Goal: Task Accomplishment & Management: Manage account settings

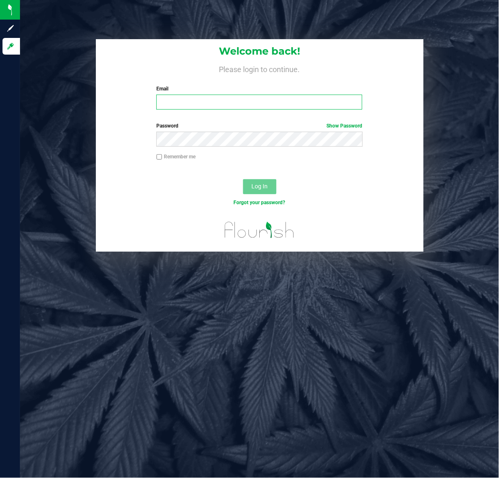
click at [245, 103] on input "Email" at bounding box center [259, 102] width 206 height 15
type input "j"
type input "[EMAIL_ADDRESS][DOMAIN_NAME]"
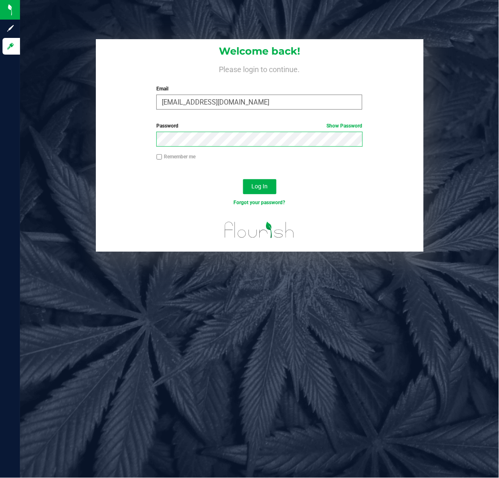
click at [243, 179] on button "Log In" at bounding box center [259, 186] width 33 height 15
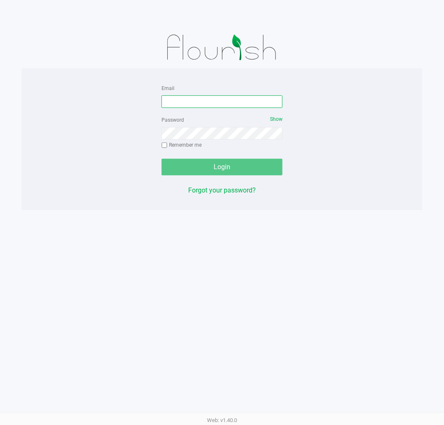
click at [205, 104] on input "Email" at bounding box center [221, 102] width 121 height 13
type input "[EMAIL_ADDRESS][DOMAIN_NAME]"
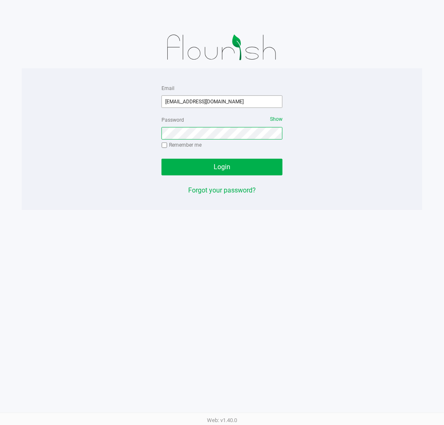
click at [161, 159] on button "Login" at bounding box center [221, 167] width 121 height 17
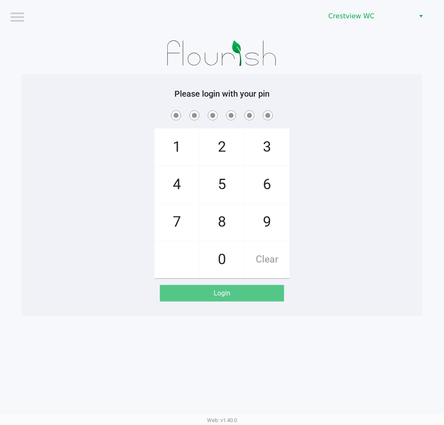
click at [180, 223] on span "7" at bounding box center [177, 222] width 44 height 37
checkbox input "true"
click at [274, 229] on span "9" at bounding box center [267, 222] width 44 height 37
checkbox input "true"
click at [218, 138] on span "2" at bounding box center [222, 147] width 44 height 37
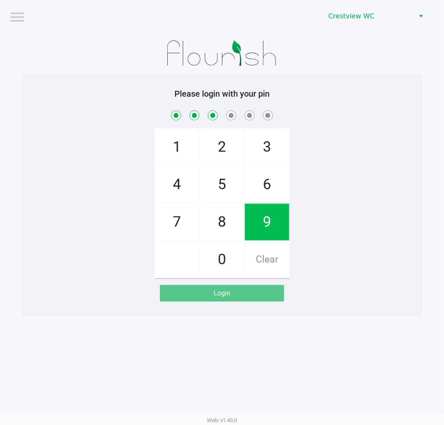
checkbox input "true"
click at [227, 269] on span "0" at bounding box center [222, 259] width 44 height 37
checkbox input "true"
click at [167, 232] on span "7" at bounding box center [177, 222] width 44 height 37
checkbox input "true"
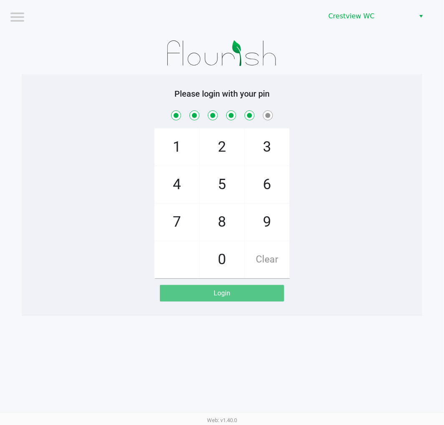
click at [222, 230] on span "8" at bounding box center [222, 222] width 44 height 37
checkbox input "true"
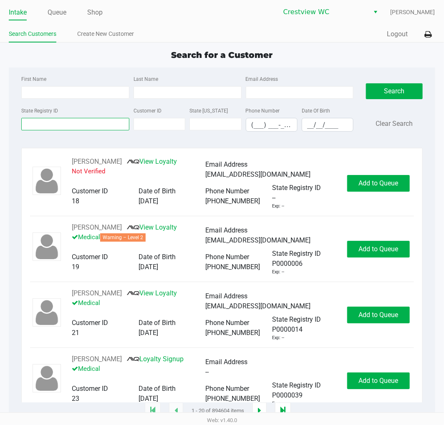
click at [92, 125] on input "State Registry ID" at bounding box center [75, 124] width 108 height 13
click at [99, 123] on input "State Registry ID" at bounding box center [75, 124] width 108 height 13
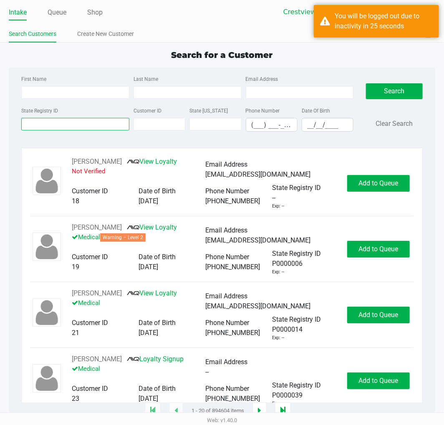
click at [90, 125] on input "State Registry ID" at bounding box center [75, 124] width 108 height 13
click at [69, 123] on input "State Registry ID" at bounding box center [75, 124] width 108 height 13
click at [55, 126] on input "State Registry ID" at bounding box center [75, 124] width 108 height 13
click at [57, 13] on link "Queue" at bounding box center [57, 13] width 19 height 12
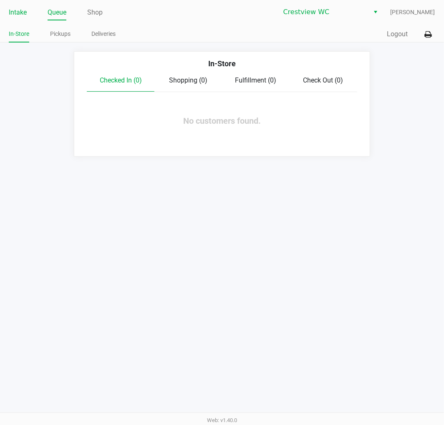
click at [15, 11] on link "Intake" at bounding box center [18, 13] width 18 height 12
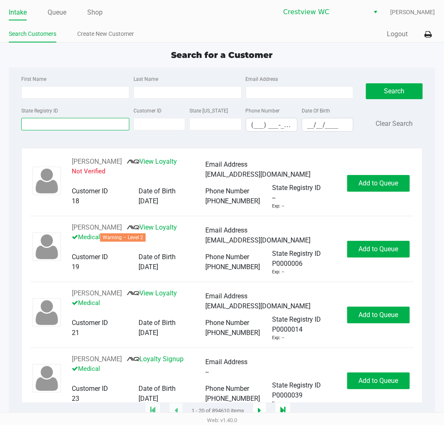
click at [38, 122] on input "State Registry ID" at bounding box center [75, 124] width 108 height 13
click at [86, 121] on input "State Registry ID" at bounding box center [75, 124] width 108 height 13
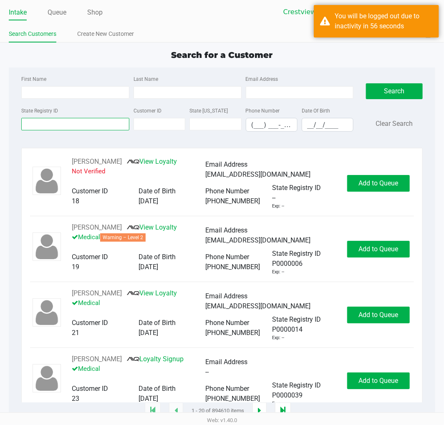
click at [86, 126] on input "State Registry ID" at bounding box center [75, 124] width 108 height 13
click at [78, 91] on input "First Name" at bounding box center [75, 92] width 108 height 13
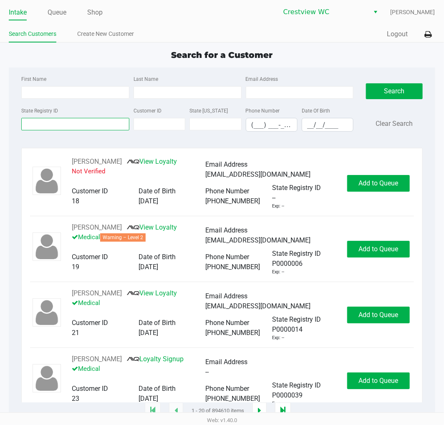
click at [68, 127] on input "State Registry ID" at bounding box center [75, 124] width 108 height 13
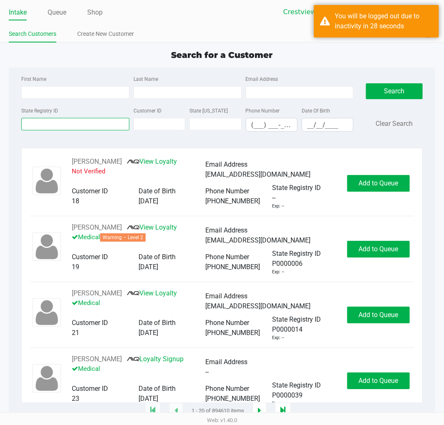
click at [83, 123] on input "State Registry ID" at bounding box center [75, 124] width 108 height 13
click at [55, 13] on link "Queue" at bounding box center [57, 13] width 19 height 12
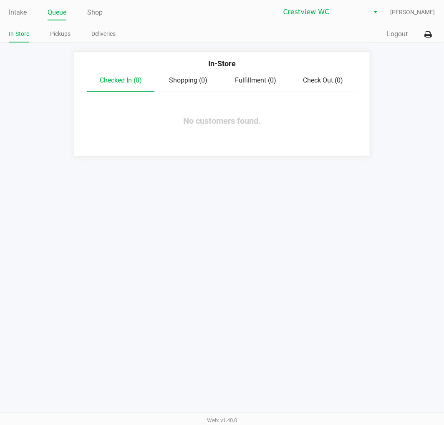
click at [19, 15] on link "Intake" at bounding box center [18, 13] width 18 height 12
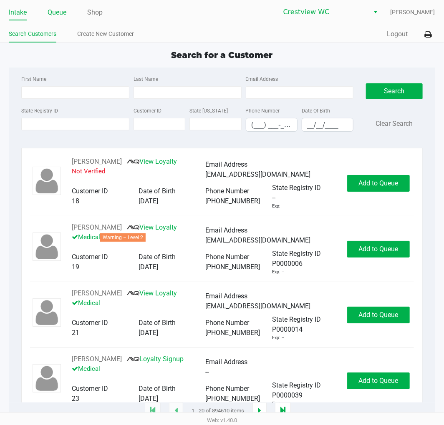
click at [54, 11] on link "Queue" at bounding box center [57, 13] width 19 height 12
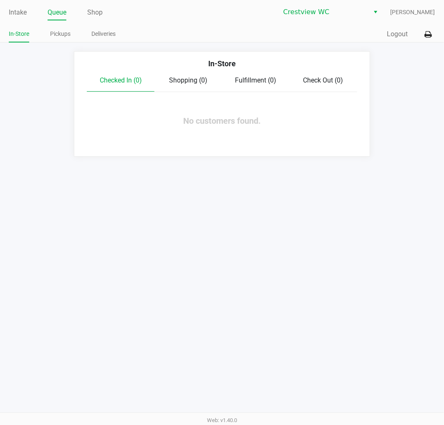
click at [62, 34] on link "Pickups" at bounding box center [60, 34] width 20 height 10
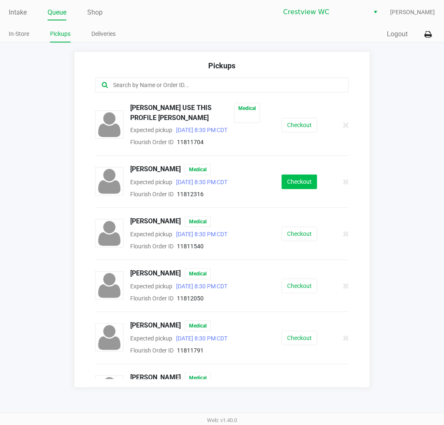
click at [290, 180] on button "Checkout" at bounding box center [299, 182] width 35 height 15
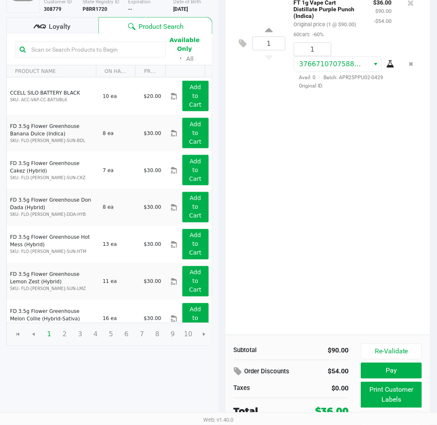
scroll to position [95, 0]
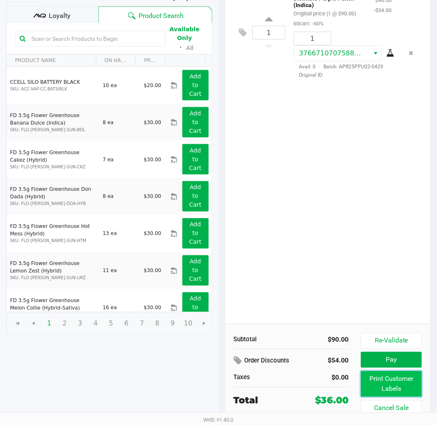
click at [397, 382] on button "Print Customer Labels" at bounding box center [391, 385] width 60 height 26
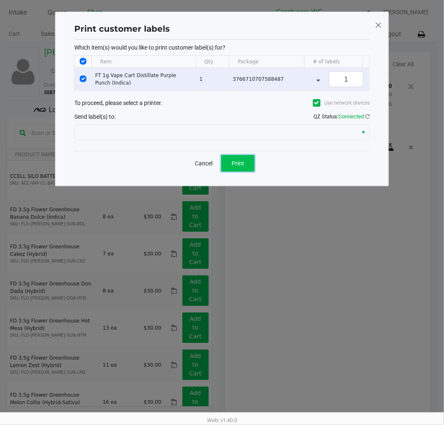
click at [244, 172] on button "Print" at bounding box center [237, 163] width 33 height 17
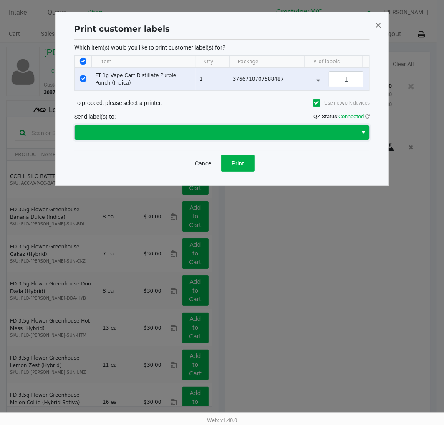
click at [239, 138] on span at bounding box center [216, 133] width 272 height 10
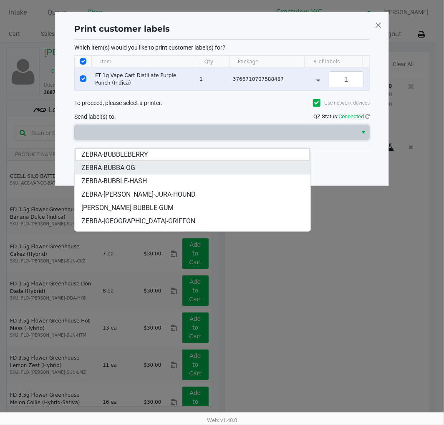
click at [139, 172] on li "ZEBRA-BUBBA-OG" at bounding box center [192, 167] width 235 height 13
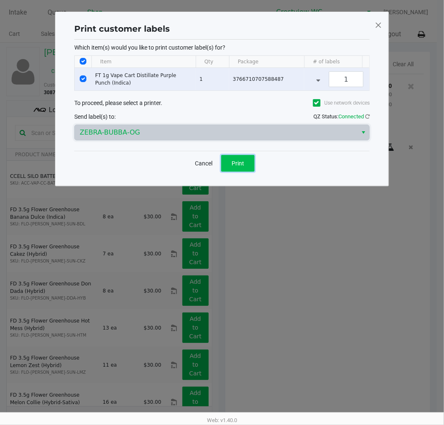
click at [240, 167] on span "Print" at bounding box center [237, 163] width 13 height 7
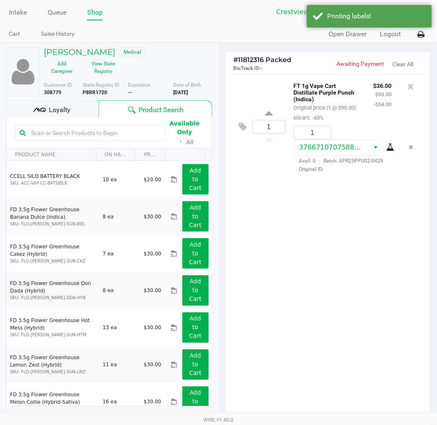
click at [423, 38] on icon at bounding box center [421, 35] width 7 height 6
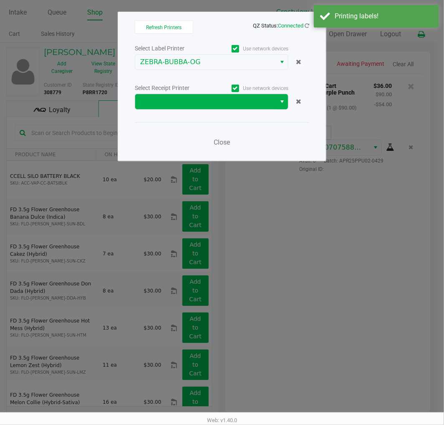
click at [277, 101] on button "Select" at bounding box center [282, 101] width 12 height 15
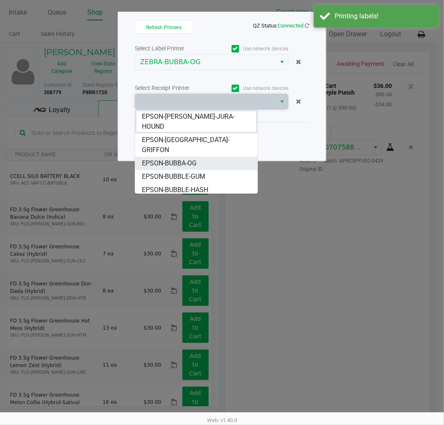
click at [194, 158] on span "EPSON-BUBBA-OG" at bounding box center [169, 163] width 55 height 10
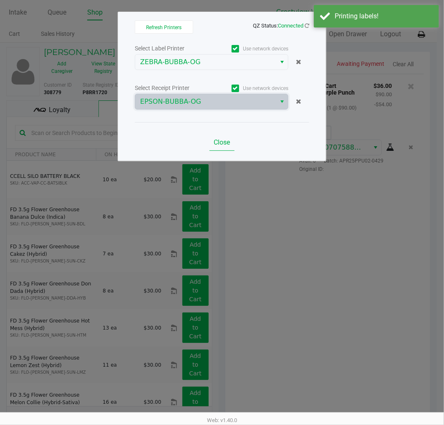
click at [223, 142] on span "Close" at bounding box center [222, 142] width 16 height 8
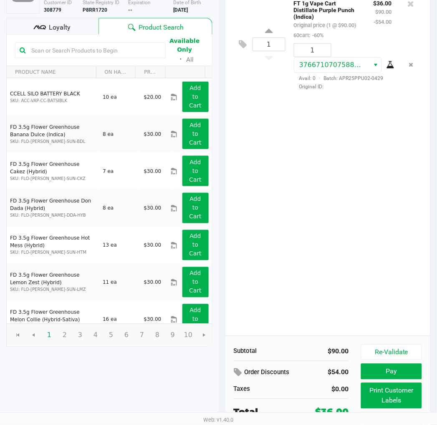
scroll to position [95, 0]
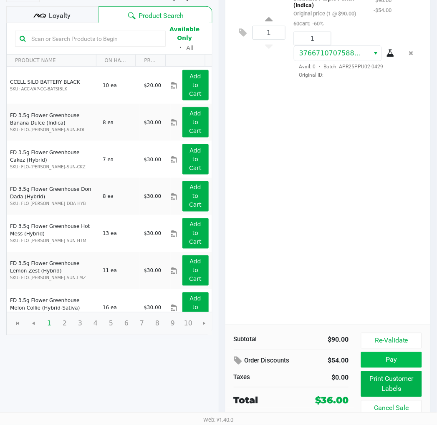
click at [394, 360] on button "Pay" at bounding box center [391, 360] width 60 height 16
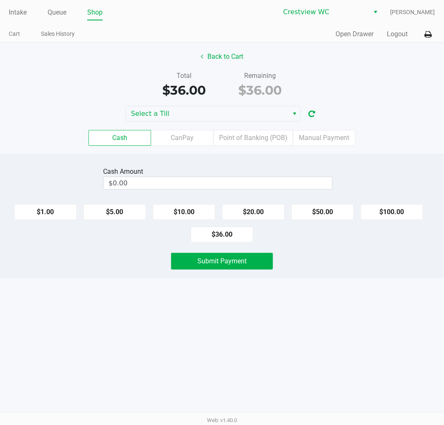
click at [266, 146] on label "Point of Banking (POB)" at bounding box center [253, 138] width 79 height 16
click at [0, 0] on 7 "Point of Banking (POB)" at bounding box center [0, 0] width 0 height 0
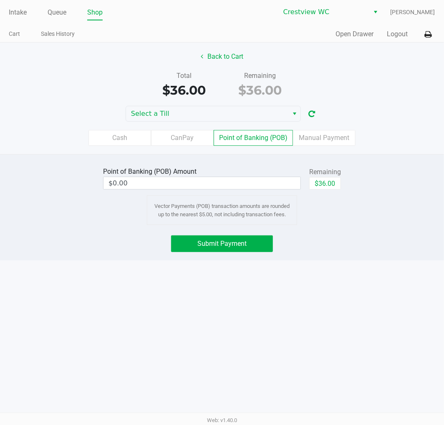
click at [334, 186] on button "$36.00" at bounding box center [325, 183] width 32 height 13
type input "$36.00"
click at [243, 245] on span "Submit Payment" at bounding box center [221, 244] width 49 height 8
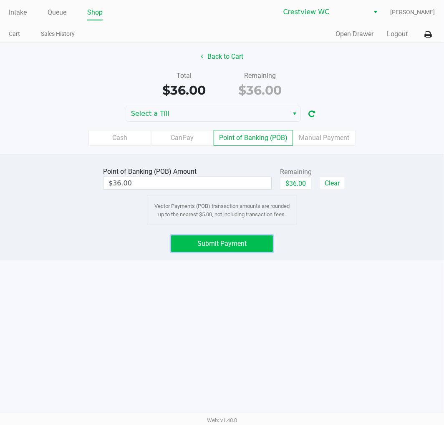
click at [252, 248] on button "Submit Payment" at bounding box center [222, 244] width 102 height 17
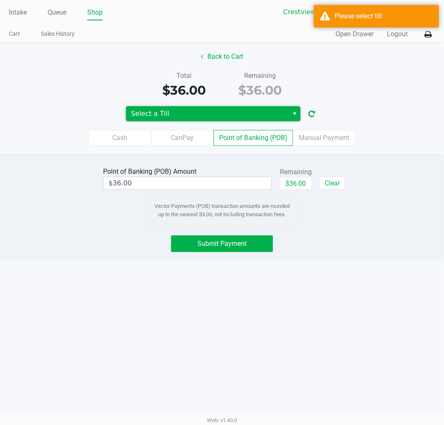
click at [274, 113] on span "Select a Till" at bounding box center [207, 114] width 152 height 10
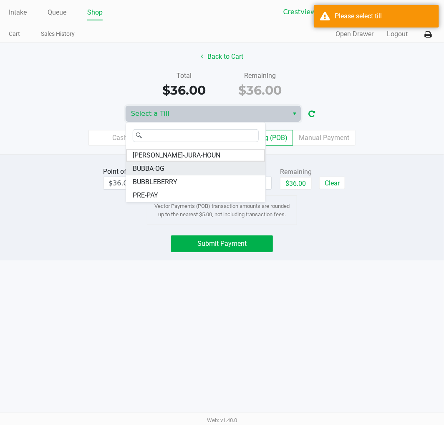
click at [161, 171] on span "BUBBA-OG" at bounding box center [149, 169] width 32 height 10
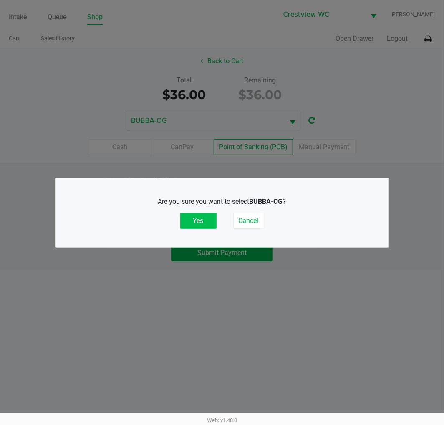
click at [194, 216] on button "Yes" at bounding box center [198, 221] width 36 height 16
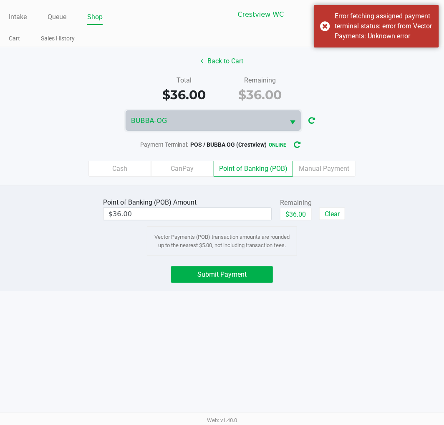
click at [249, 273] on button "Submit Payment" at bounding box center [222, 275] width 102 height 17
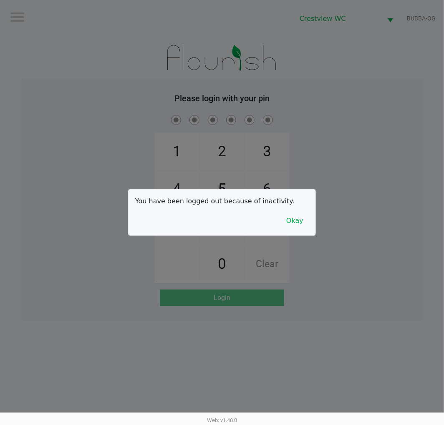
click at [300, 228] on button "Okay" at bounding box center [295, 221] width 28 height 16
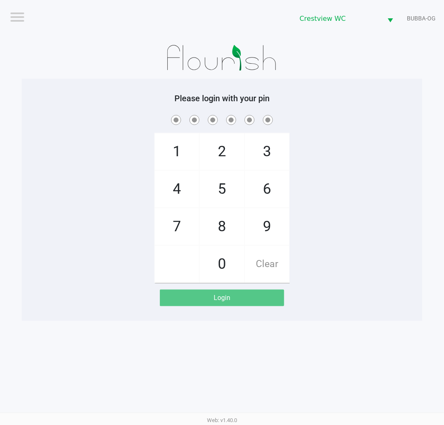
click at [174, 222] on span "7" at bounding box center [177, 227] width 44 height 37
checkbox input "true"
click at [270, 221] on span "9" at bounding box center [267, 227] width 44 height 37
checkbox input "true"
click at [220, 159] on span "2" at bounding box center [222, 151] width 44 height 37
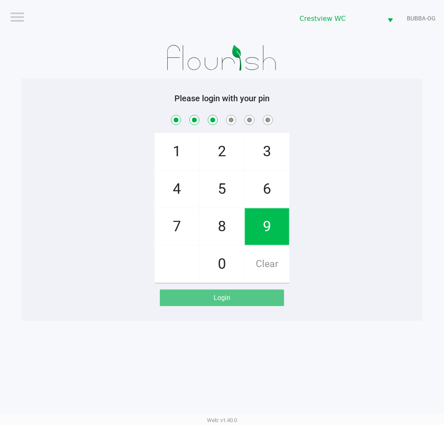
checkbox input "true"
click at [219, 268] on span "0" at bounding box center [222, 264] width 44 height 37
checkbox input "true"
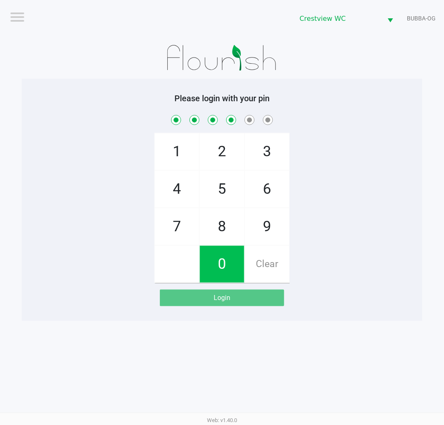
click at [169, 239] on span "7" at bounding box center [177, 227] width 44 height 37
checkbox input "true"
click at [220, 229] on span "8" at bounding box center [222, 227] width 44 height 37
checkbox input "true"
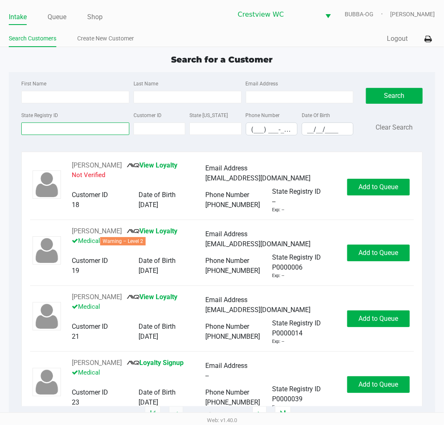
click at [89, 126] on input "State Registry ID" at bounding box center [75, 129] width 108 height 13
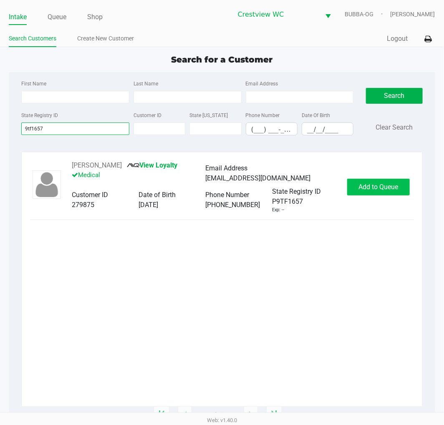
type input "9tf1657"
click at [366, 191] on span "Add to Queue" at bounding box center [378, 187] width 40 height 8
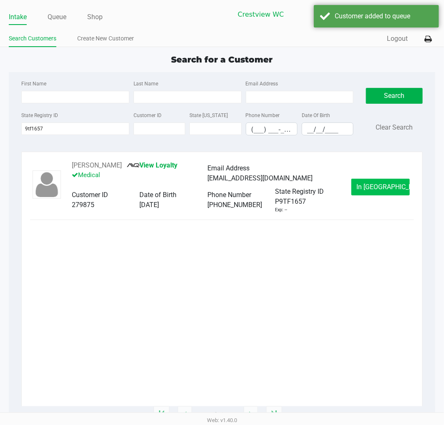
click at [377, 188] on span "In Queue" at bounding box center [392, 187] width 70 height 8
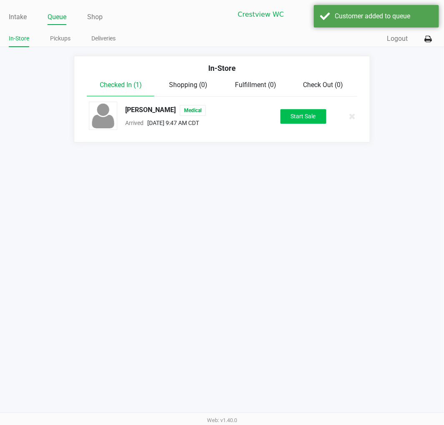
click at [310, 114] on button "Start Sale" at bounding box center [303, 116] width 46 height 15
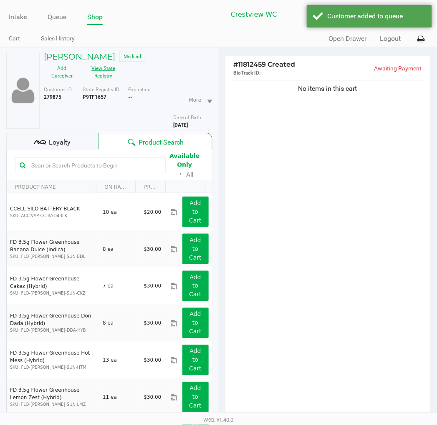
click at [105, 76] on button "View State Registry" at bounding box center [101, 72] width 42 height 21
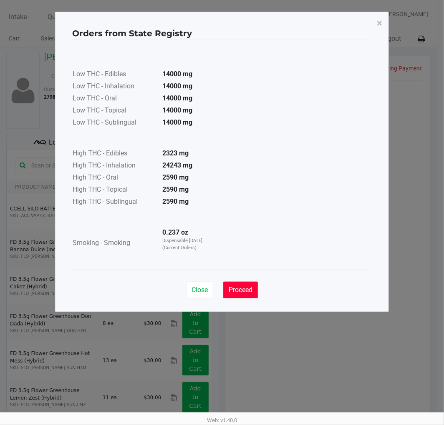
click at [241, 291] on span "Proceed" at bounding box center [241, 290] width 24 height 8
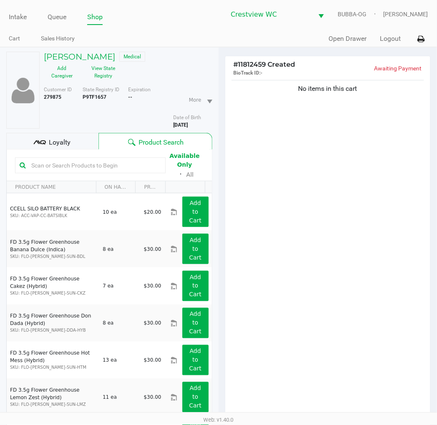
click at [67, 145] on span "Loyalty" at bounding box center [60, 143] width 22 height 10
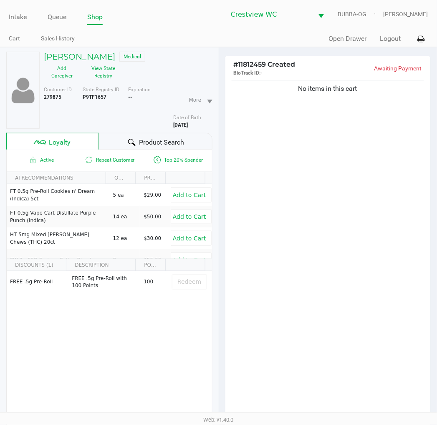
click at [163, 140] on span "Product Search" at bounding box center [161, 143] width 45 height 10
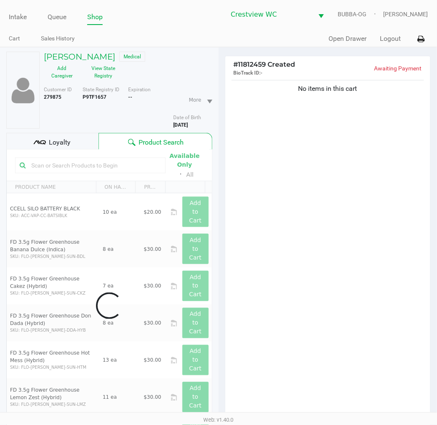
click at [288, 209] on div "No items in this cart" at bounding box center [327, 250] width 205 height 345
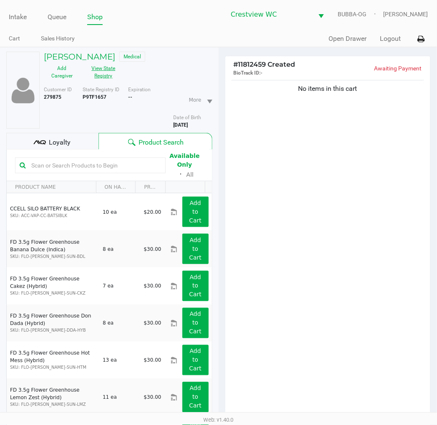
click at [111, 75] on button "View State Registry" at bounding box center [101, 72] width 42 height 21
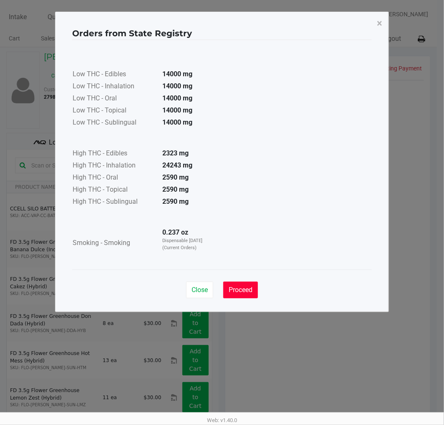
click at [254, 285] on button "Proceed" at bounding box center [240, 290] width 35 height 17
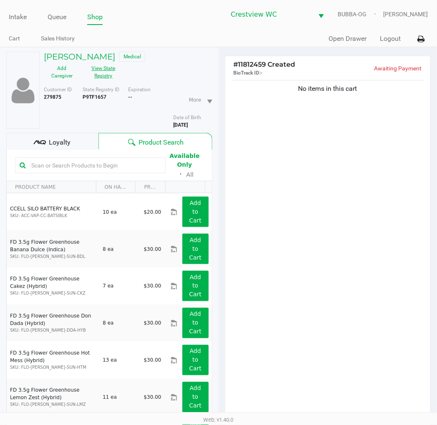
click at [286, 221] on div "No items in this cart" at bounding box center [327, 250] width 205 height 345
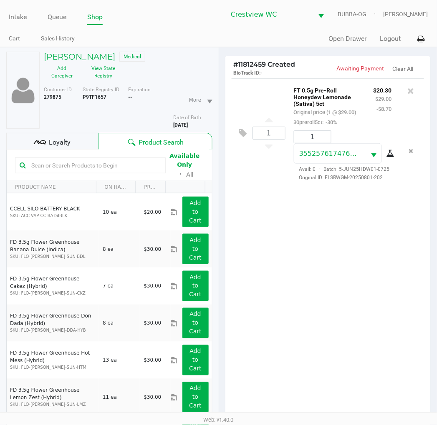
click at [334, 267] on div "1 FT 0.5g Pre-Roll Honeydew Lemonade (Sativa) 5ct Original price (1 @ $29.00) 3…" at bounding box center [327, 250] width 205 height 345
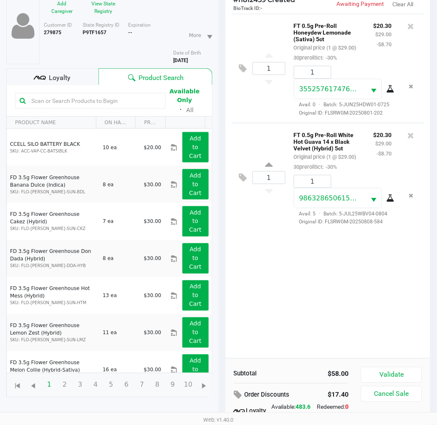
scroll to position [108, 0]
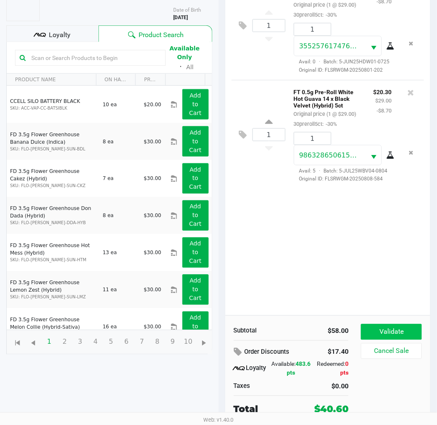
click at [397, 336] on button "Validate" at bounding box center [391, 333] width 60 height 16
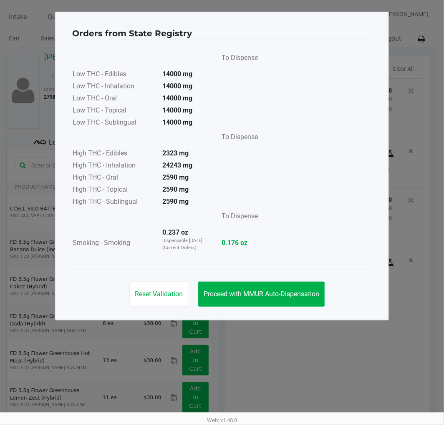
click at [288, 290] on span "Proceed with MMUR Auto-Dispensation" at bounding box center [262, 294] width 116 height 8
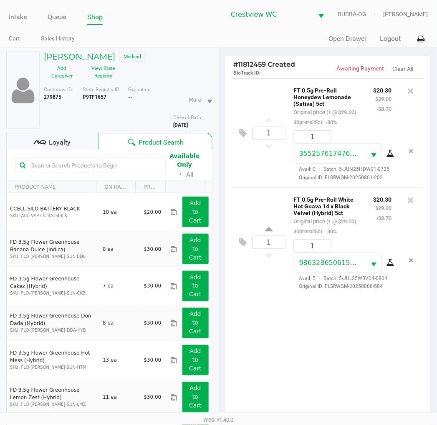
click at [314, 351] on div "1 FT 0.5g Pre-Roll Honeydew Lemonade (Sativa) 5ct Original price (1 @ $29.00) 3…" at bounding box center [327, 250] width 205 height 345
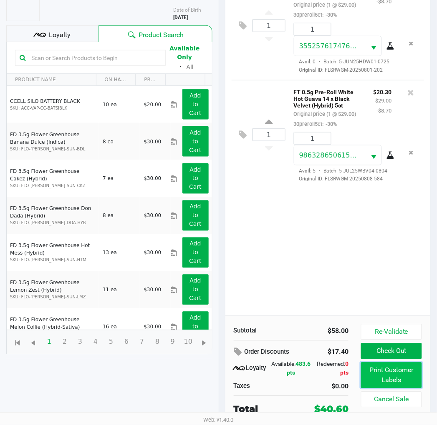
click at [383, 374] on button "Print Customer Labels" at bounding box center [391, 376] width 60 height 26
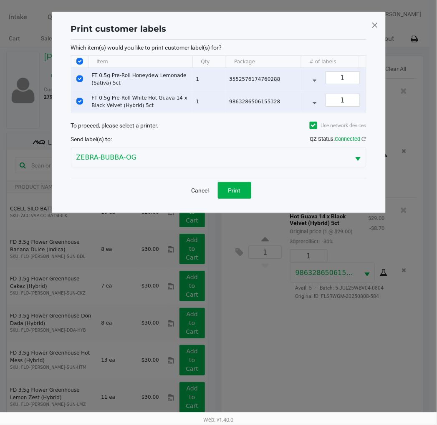
scroll to position [0, 0]
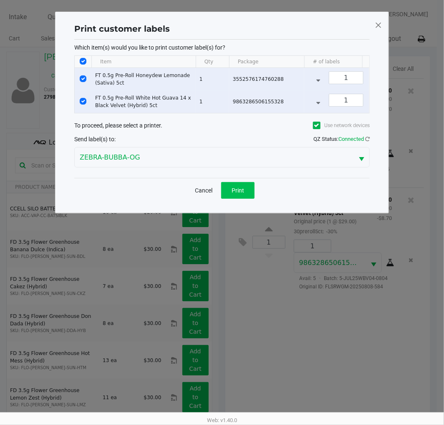
click at [238, 194] on span "Print" at bounding box center [237, 190] width 13 height 7
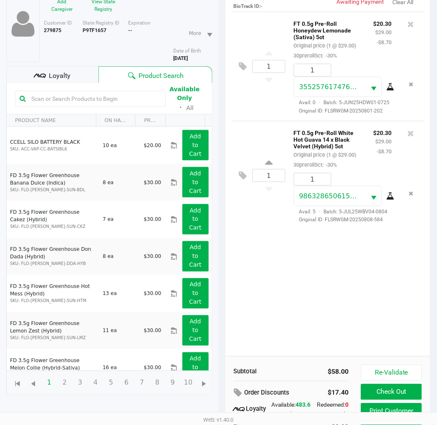
scroll to position [65, 0]
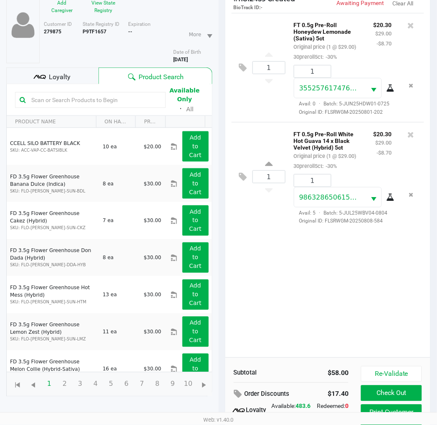
click at [67, 74] on span "Loyalty" at bounding box center [60, 77] width 22 height 10
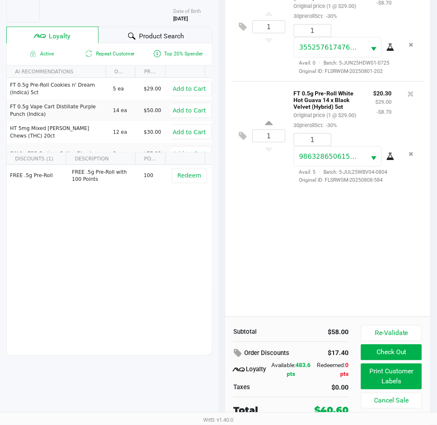
scroll to position [108, 0]
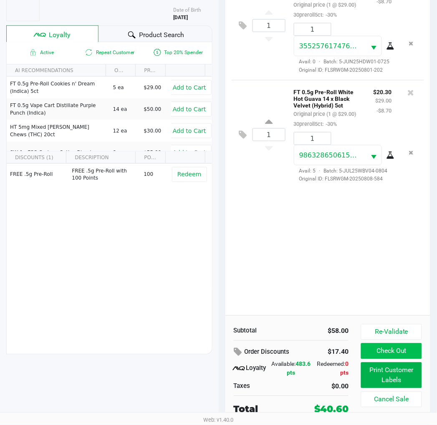
click at [399, 351] on button "Check Out" at bounding box center [391, 352] width 60 height 16
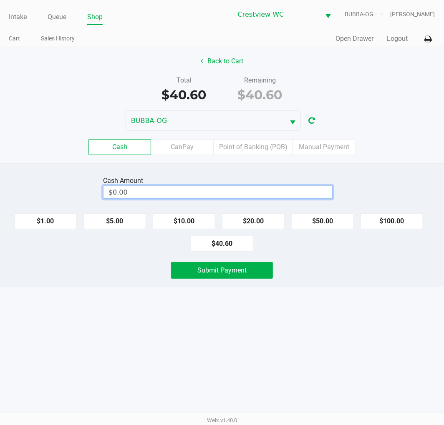
click at [294, 195] on input "$0.00" at bounding box center [217, 192] width 229 height 12
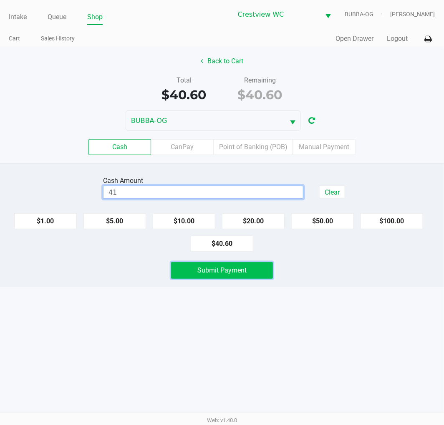
click at [255, 273] on button "Submit Payment" at bounding box center [222, 270] width 102 height 17
type input "$41.00"
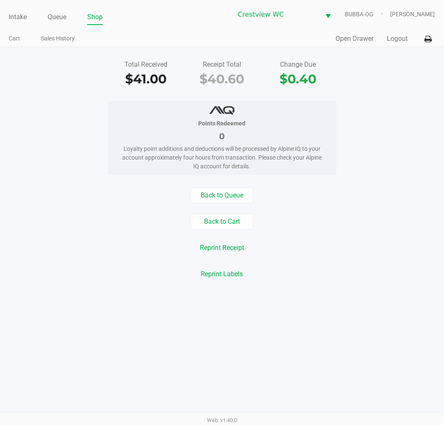
click at [81, 259] on div "Back to Queue Back to Cart Reprint Receipt Reprint Labels" at bounding box center [222, 235] width 456 height 95
click at [21, 19] on link "Intake" at bounding box center [18, 17] width 18 height 12
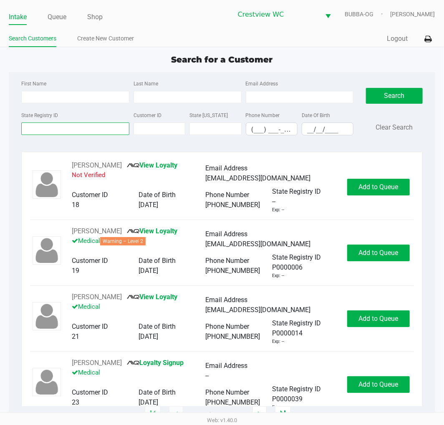
click at [91, 126] on input "State Registry ID" at bounding box center [75, 129] width 108 height 13
click at [80, 131] on input "State Registry ID" at bounding box center [75, 129] width 108 height 13
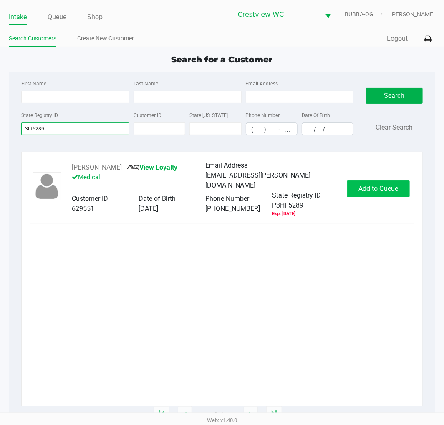
type input "3hf5289"
click at [365, 181] on button "Add to Queue" at bounding box center [378, 189] width 63 height 17
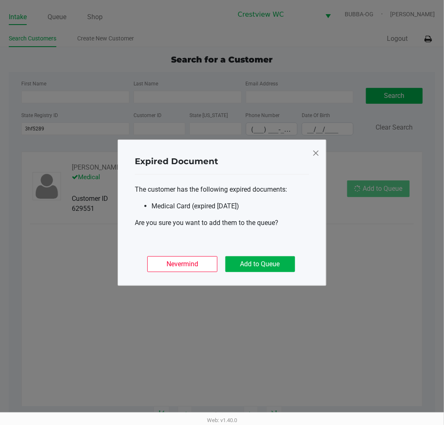
click at [269, 265] on button "Add to Queue" at bounding box center [260, 265] width 70 height 16
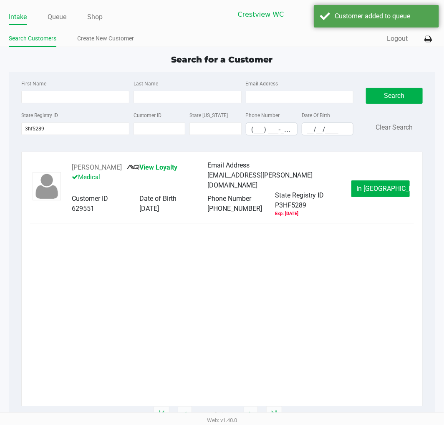
click at [386, 188] on span "In Queue" at bounding box center [392, 189] width 70 height 8
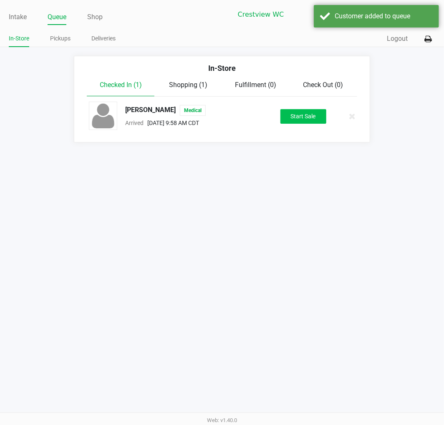
click at [299, 115] on button "Start Sale" at bounding box center [303, 116] width 46 height 15
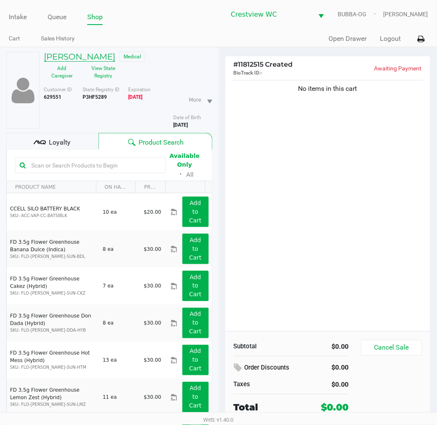
click at [90, 56] on h5 "JOHN WILSON" at bounding box center [79, 57] width 71 height 10
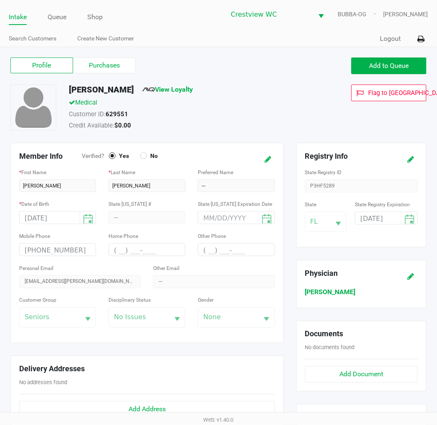
click at [389, 216] on div "06/11/2022" at bounding box center [386, 218] width 63 height 13
click at [411, 160] on icon at bounding box center [411, 160] width 7 height 6
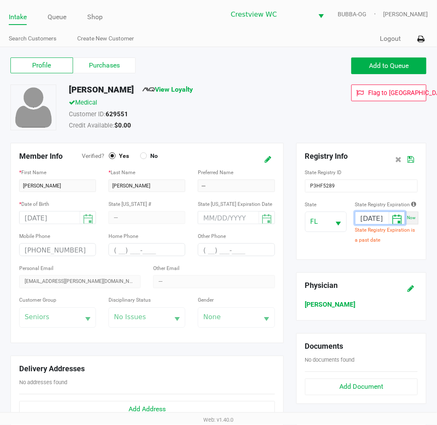
click at [380, 218] on input "06/11/2022" at bounding box center [371, 218] width 33 height 13
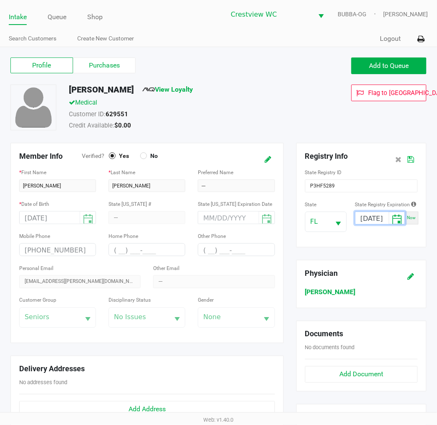
type input "06/11/2026"
click at [413, 161] on icon at bounding box center [411, 160] width 7 height 6
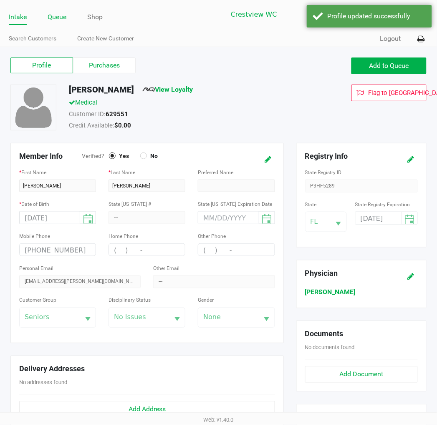
click at [55, 17] on link "Queue" at bounding box center [57, 17] width 19 height 12
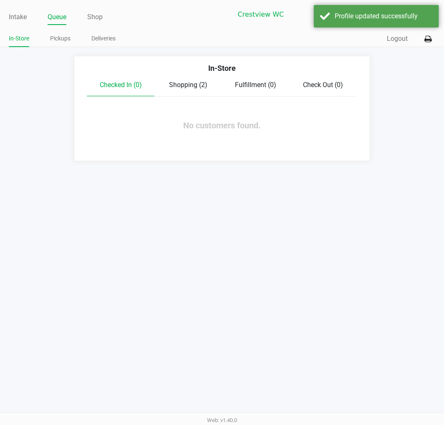
click at [192, 86] on span "Shopping (2)" at bounding box center [188, 85] width 38 height 8
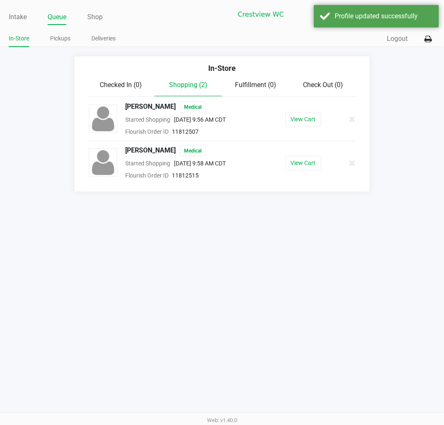
click at [308, 165] on button "View Cart" at bounding box center [303, 163] width 36 height 15
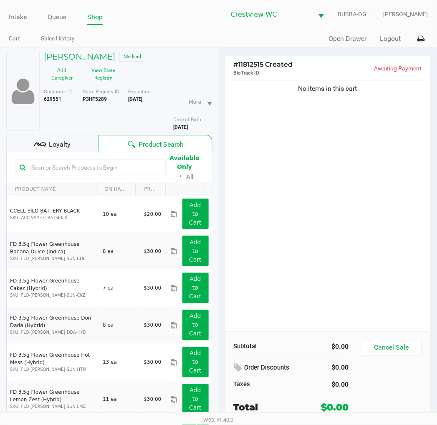
click at [359, 210] on div "No items in this cart" at bounding box center [327, 204] width 205 height 253
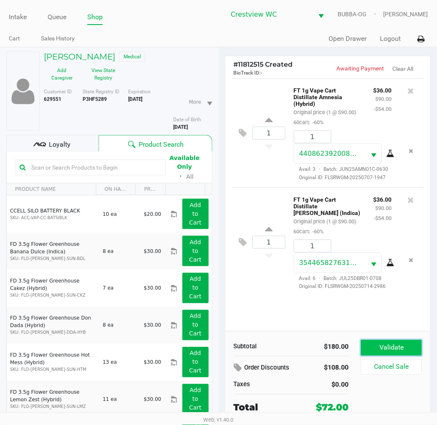
click at [396, 347] on button "Validate" at bounding box center [391, 348] width 60 height 16
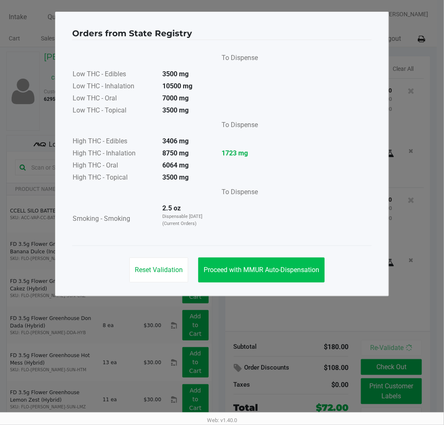
click at [277, 269] on span "Proceed with MMUR Auto-Dispensation" at bounding box center [262, 270] width 116 height 8
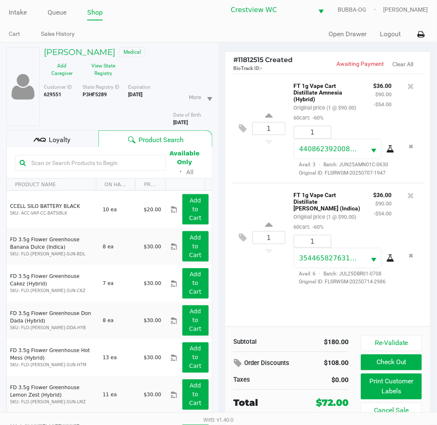
scroll to position [43, 0]
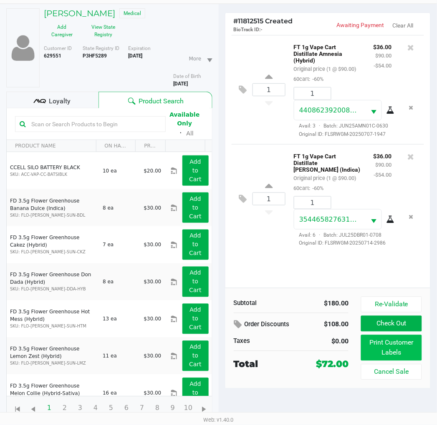
click at [387, 355] on button "Print Customer Labels" at bounding box center [391, 348] width 60 height 26
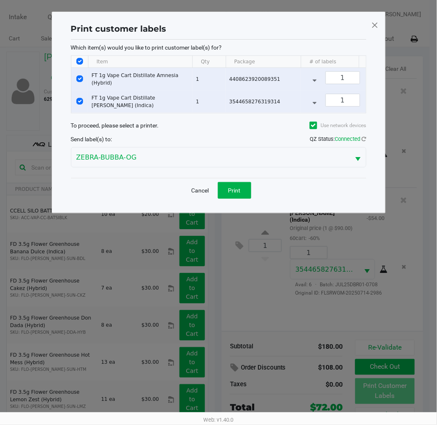
scroll to position [0, 0]
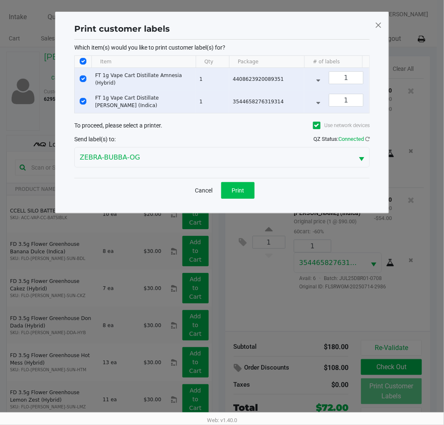
click at [240, 194] on span "Print" at bounding box center [237, 190] width 13 height 7
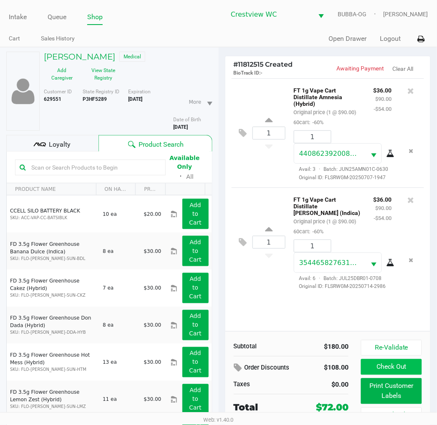
click at [397, 372] on button "Check Out" at bounding box center [391, 368] width 60 height 16
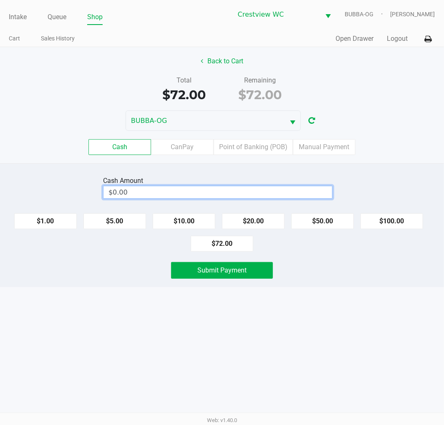
click at [301, 189] on input "$0.00" at bounding box center [217, 192] width 229 height 12
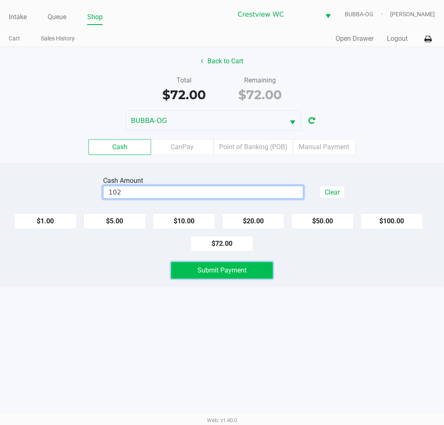
click at [257, 272] on button "Submit Payment" at bounding box center [222, 270] width 102 height 17
type input "$102.00"
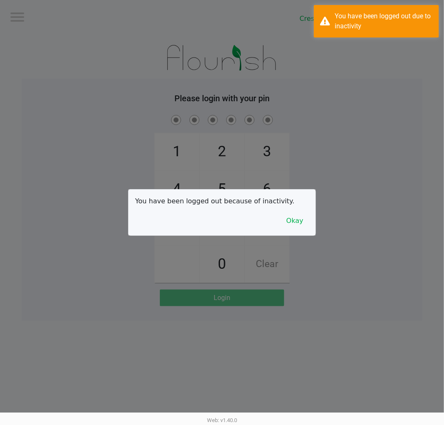
click at [285, 226] on button "Okay" at bounding box center [295, 221] width 28 height 16
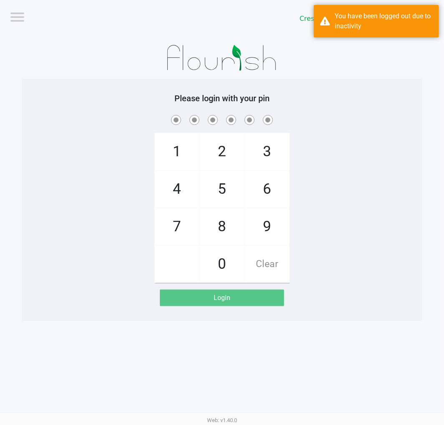
click at [170, 230] on span "7" at bounding box center [177, 227] width 44 height 37
checkbox input "true"
click at [264, 234] on span "9" at bounding box center [267, 227] width 44 height 37
checkbox input "true"
click at [219, 144] on span "2" at bounding box center [222, 151] width 44 height 37
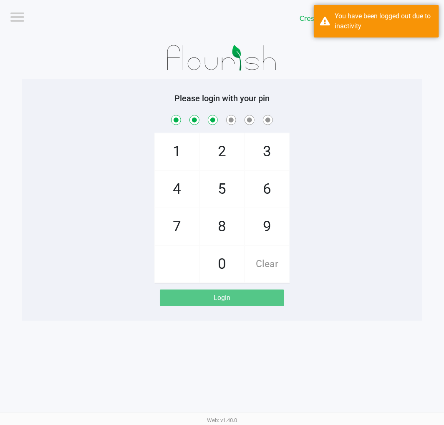
checkbox input "true"
click at [222, 277] on span "0" at bounding box center [222, 264] width 44 height 37
checkbox input "true"
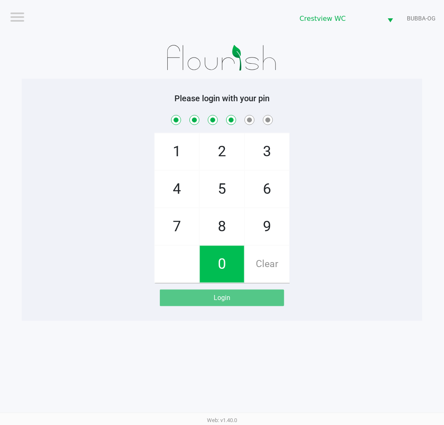
click at [180, 230] on span "7" at bounding box center [177, 227] width 44 height 37
checkbox input "true"
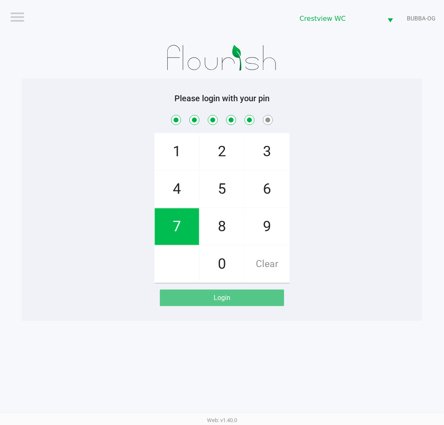
click at [224, 229] on span "8" at bounding box center [222, 227] width 44 height 37
checkbox input "true"
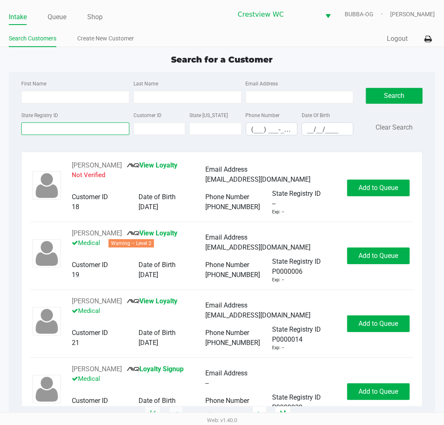
click at [104, 128] on input "State Registry ID" at bounding box center [75, 129] width 108 height 13
click at [90, 131] on input "State Registry ID" at bounding box center [75, 129] width 108 height 13
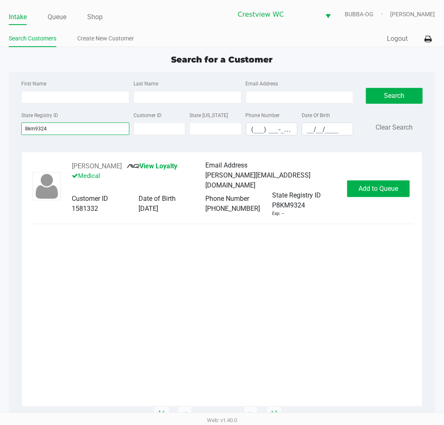
type input "8km9324"
click at [379, 182] on button "Add to Queue" at bounding box center [378, 189] width 63 height 17
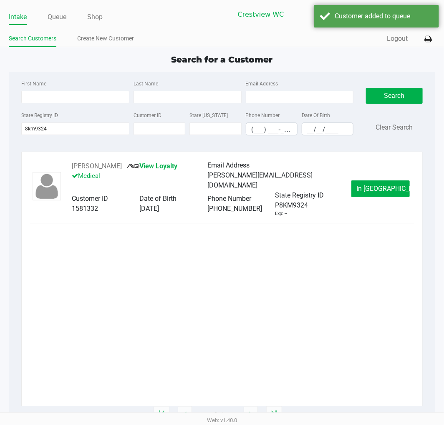
click at [390, 188] on span "In Queue" at bounding box center [392, 189] width 70 height 8
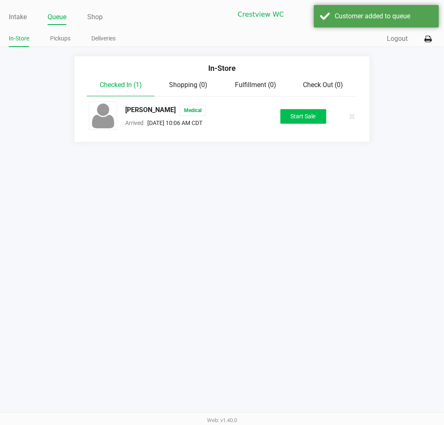
click at [287, 114] on button "Start Sale" at bounding box center [303, 116] width 46 height 15
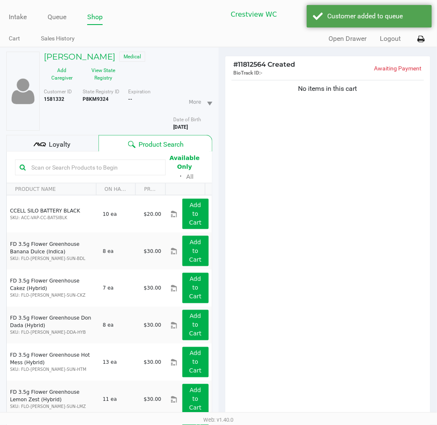
click at [97, 73] on button "View State Registry" at bounding box center [101, 74] width 42 height 21
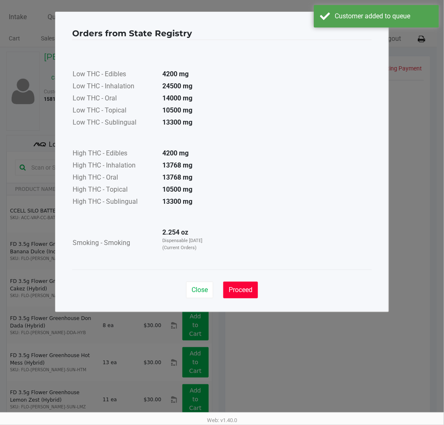
click at [242, 298] on button "Proceed" at bounding box center [240, 290] width 35 height 17
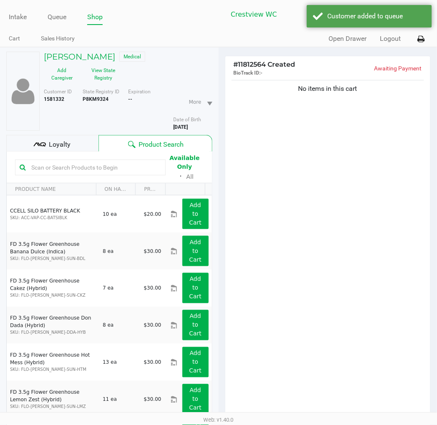
click at [51, 148] on span "Loyalty" at bounding box center [60, 145] width 22 height 10
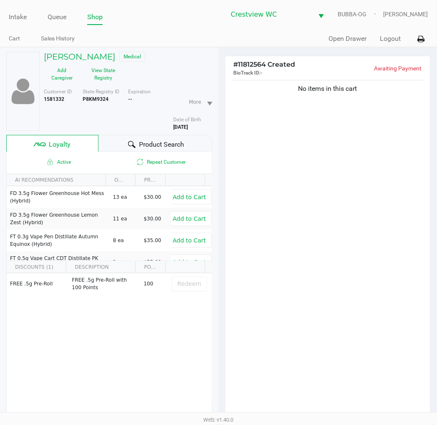
click at [164, 141] on span "Product Search" at bounding box center [161, 145] width 45 height 10
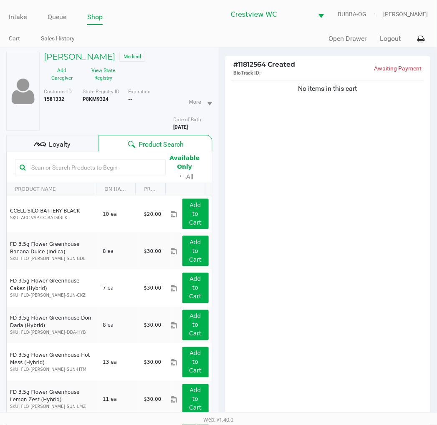
click at [321, 263] on div "No items in this cart" at bounding box center [327, 250] width 205 height 345
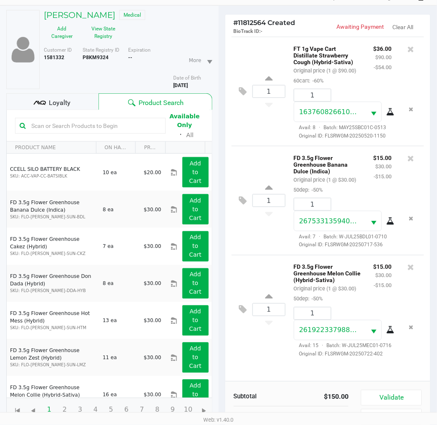
scroll to position [108, 0]
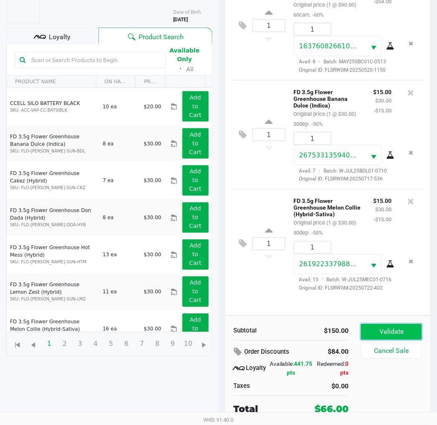
click at [405, 330] on button "Validate" at bounding box center [391, 333] width 60 height 16
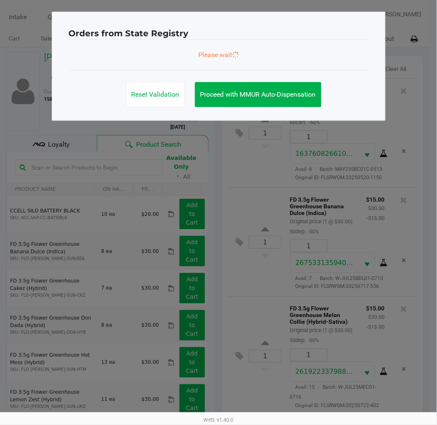
scroll to position [0, 0]
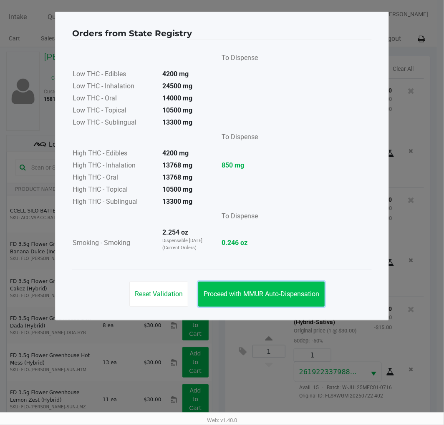
click at [293, 292] on span "Proceed with MMUR Auto-Dispensation" at bounding box center [262, 294] width 116 height 8
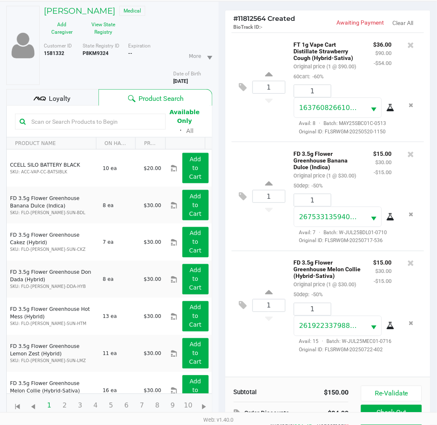
scroll to position [108, 0]
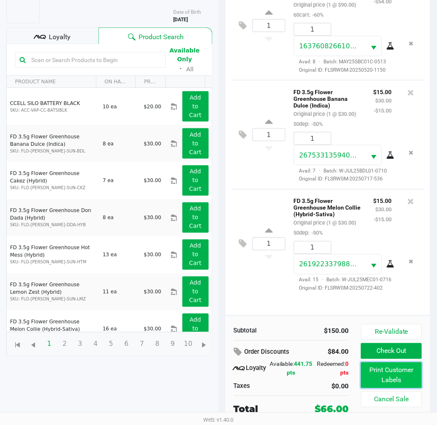
click at [391, 380] on button "Print Customer Labels" at bounding box center [391, 376] width 60 height 26
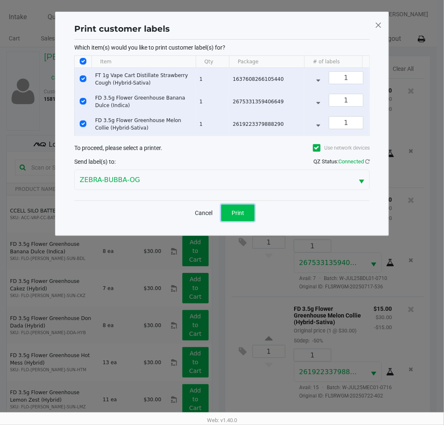
click at [247, 216] on button "Print" at bounding box center [237, 213] width 33 height 17
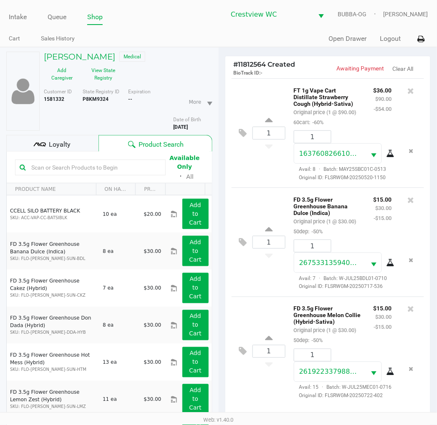
click at [49, 144] on span "Loyalty" at bounding box center [60, 145] width 22 height 10
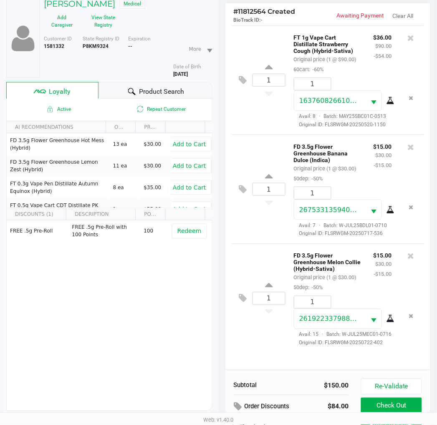
scroll to position [108, 0]
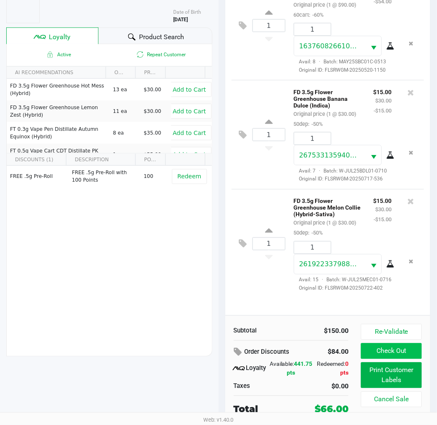
click at [393, 353] on button "Check Out" at bounding box center [391, 352] width 60 height 16
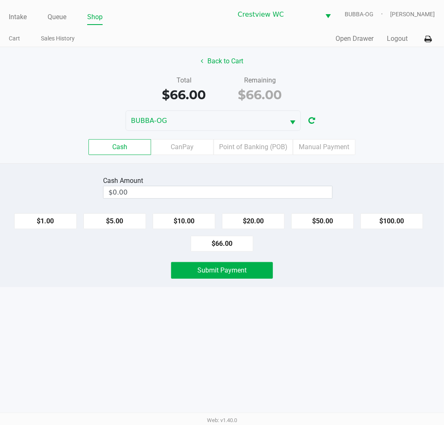
click at [255, 149] on label "Point of Banking (POB)" at bounding box center [253, 147] width 79 height 16
click at [0, 0] on 7 "Point of Banking (POB)" at bounding box center [0, 0] width 0 height 0
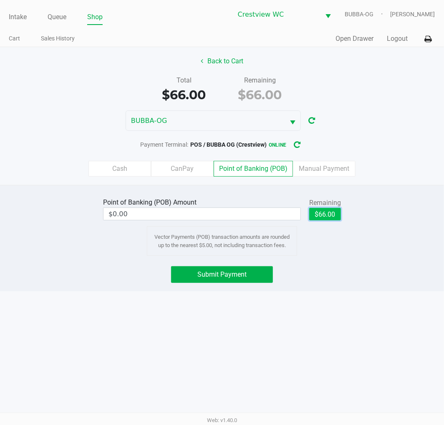
click at [328, 214] on button "$66.00" at bounding box center [325, 214] width 32 height 13
type input "$66.00"
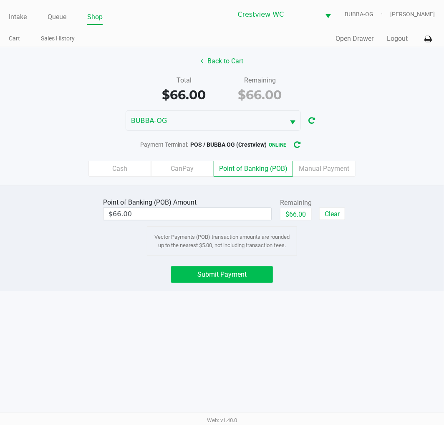
click at [243, 276] on span "Submit Payment" at bounding box center [221, 275] width 49 height 8
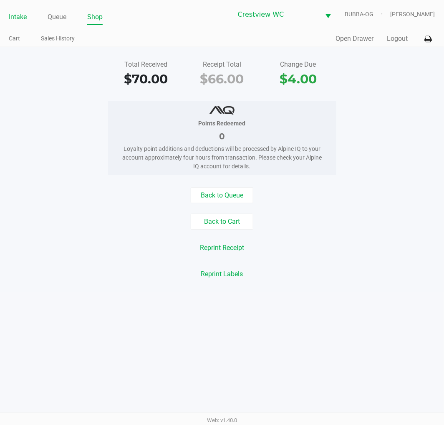
click at [10, 19] on link "Intake" at bounding box center [18, 17] width 18 height 12
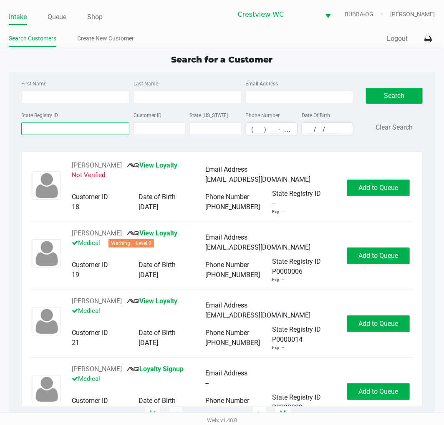
click at [90, 132] on input "State Registry ID" at bounding box center [75, 129] width 108 height 13
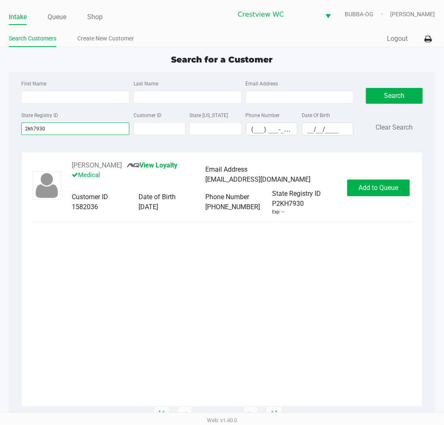
type input "2kh7930"
click at [379, 180] on button "Add to Queue" at bounding box center [378, 188] width 63 height 17
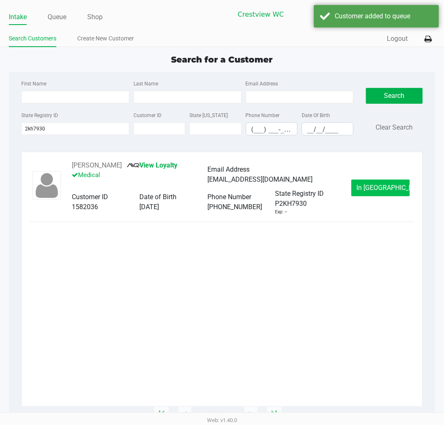
click at [385, 189] on span "In Queue" at bounding box center [392, 188] width 70 height 8
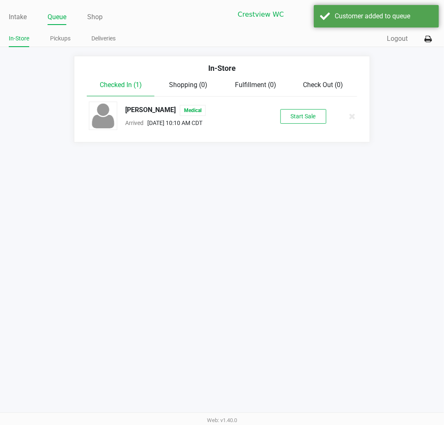
click at [308, 115] on button "Start Sale" at bounding box center [303, 116] width 46 height 15
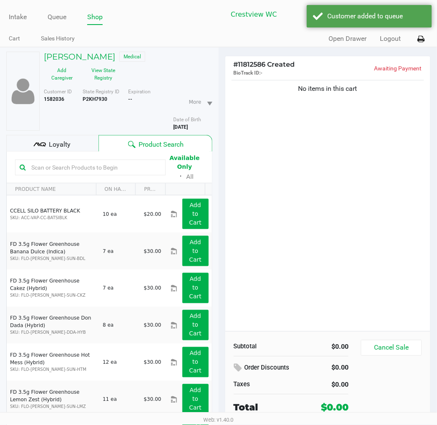
click at [58, 143] on span "Loyalty" at bounding box center [60, 145] width 22 height 10
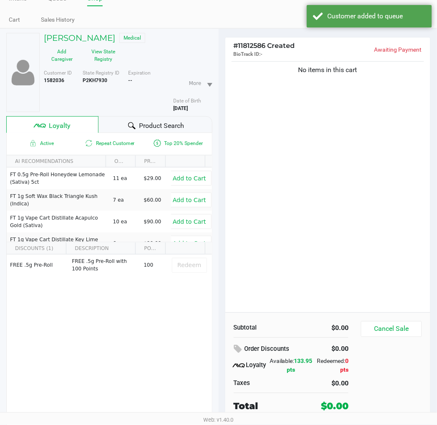
scroll to position [43, 0]
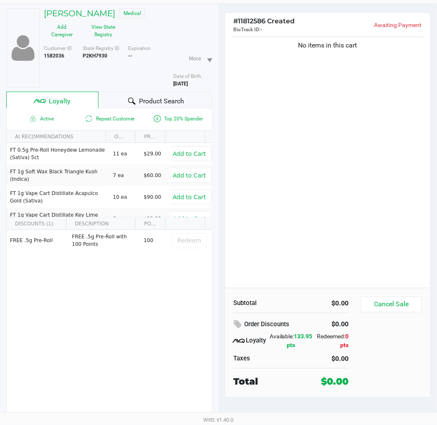
click at [189, 101] on div "Product Search" at bounding box center [154, 100] width 113 height 17
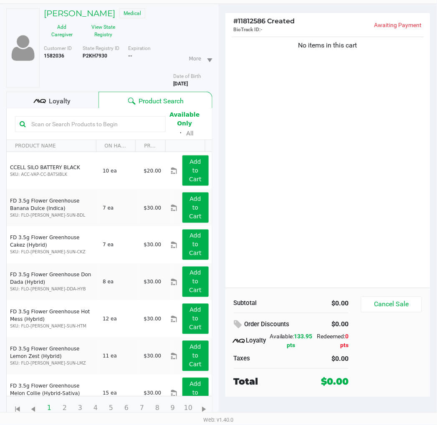
click at [70, 93] on div "Loyalty" at bounding box center [52, 100] width 92 height 17
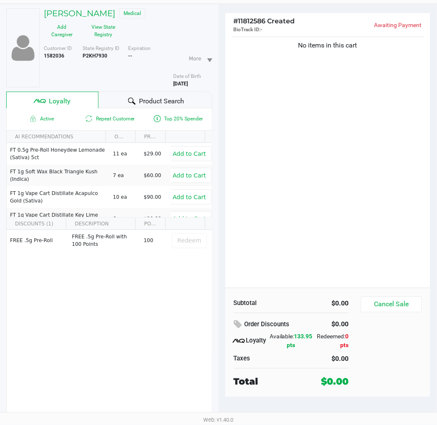
click at [312, 207] on div "No items in this cart" at bounding box center [327, 161] width 205 height 253
click at [333, 229] on div "No items in this cart" at bounding box center [327, 161] width 205 height 253
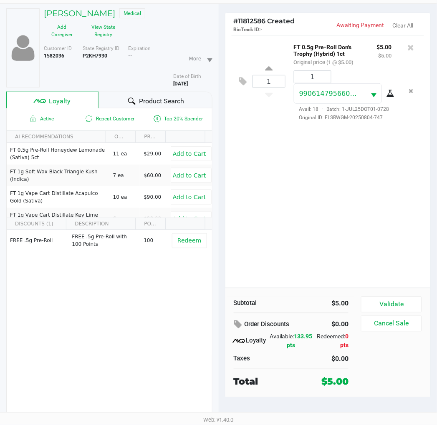
click at [365, 242] on div "1 FT 0.5g Pre-Roll Don's Trophy (Hybrid) 1ct Original price (1 @ $5.00) $5.00 $…" at bounding box center [327, 161] width 205 height 253
click at [385, 302] on button "Validate" at bounding box center [391, 305] width 60 height 16
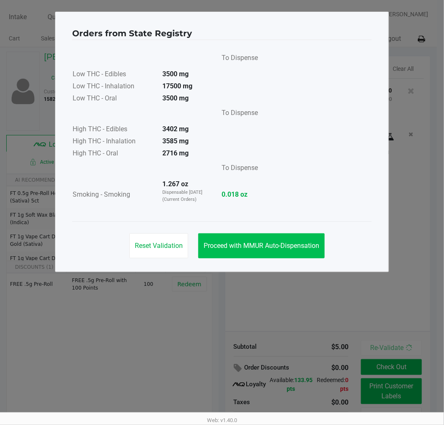
click at [283, 248] on span "Proceed with MMUR Auto-Dispensation" at bounding box center [262, 246] width 116 height 8
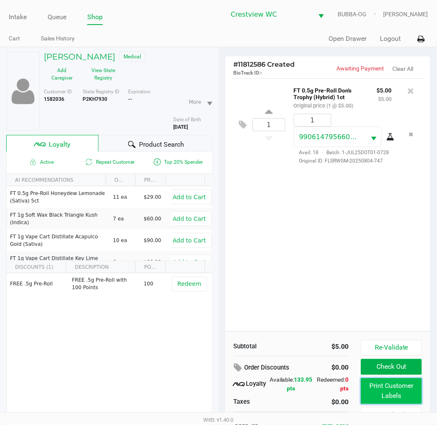
click at [389, 394] on button "Print Customer Labels" at bounding box center [391, 392] width 60 height 26
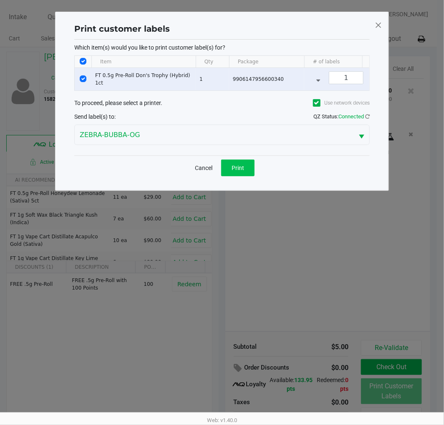
click at [238, 171] on span "Print" at bounding box center [237, 168] width 13 height 7
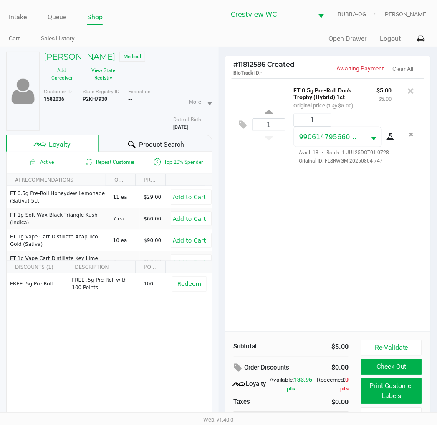
scroll to position [43, 0]
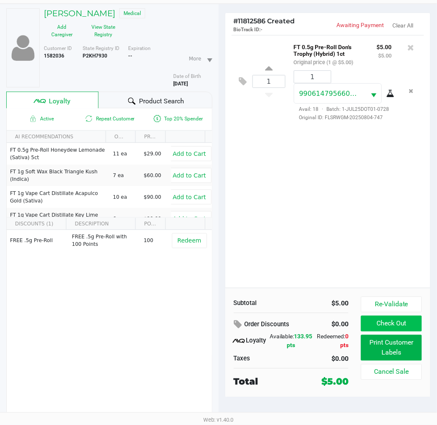
click at [411, 325] on button "Check Out" at bounding box center [391, 324] width 60 height 16
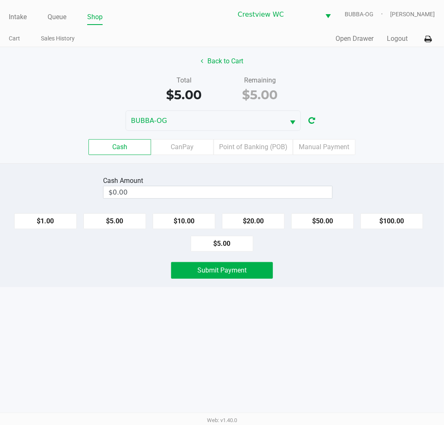
click at [234, 63] on button "Back to Cart" at bounding box center [221, 61] width 53 height 16
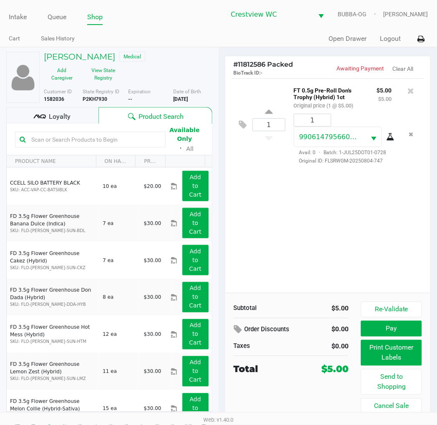
click at [74, 115] on div "Loyalty" at bounding box center [52, 115] width 92 height 17
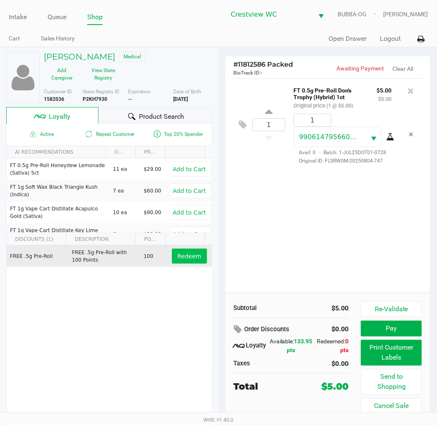
click at [189, 261] on button "Redeem" at bounding box center [189, 256] width 35 height 15
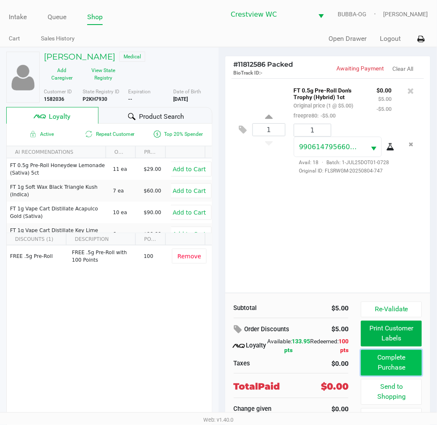
click at [401, 365] on button "Complete Purchase" at bounding box center [391, 363] width 60 height 26
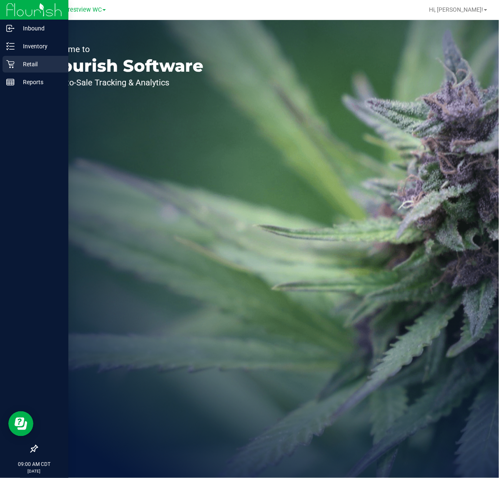
click at [8, 65] on icon at bounding box center [10, 64] width 8 height 8
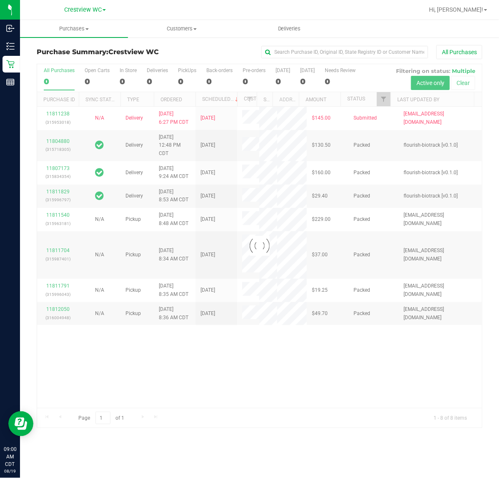
click at [385, 101] on div at bounding box center [259, 246] width 445 height 364
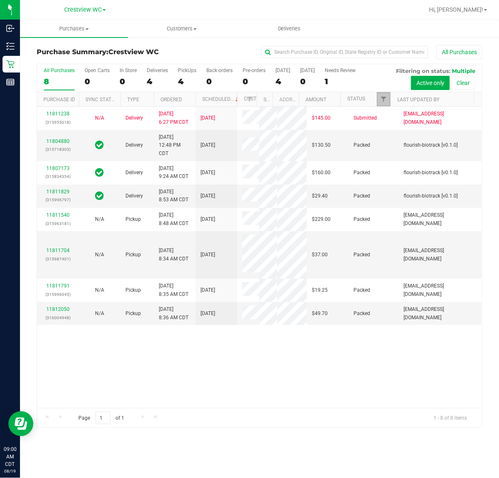
click at [385, 102] on span "Filter" at bounding box center [383, 99] width 7 height 7
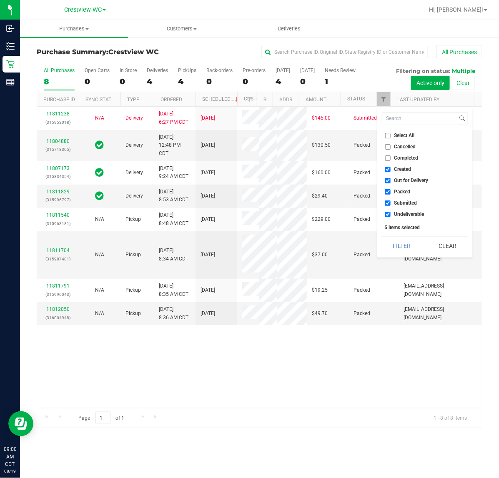
click at [397, 168] on span "Created" at bounding box center [403, 169] width 17 height 5
click at [391, 168] on input "Created" at bounding box center [387, 169] width 5 height 5
checkbox input "false"
click at [404, 182] on span "Out for Delivery" at bounding box center [412, 180] width 34 height 5
click at [391, 182] on input "Out for Delivery" at bounding box center [387, 180] width 5 height 5
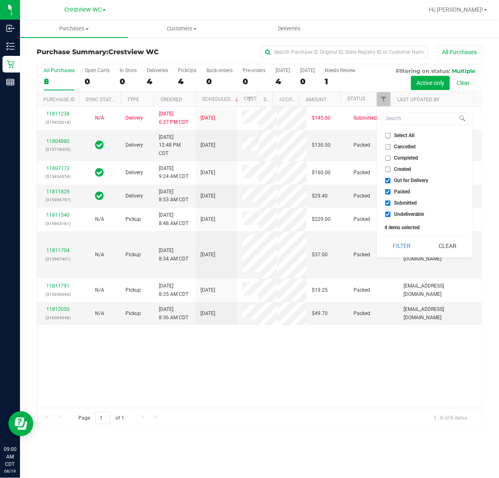
checkbox input "false"
click at [402, 191] on span "Packed" at bounding box center [403, 191] width 16 height 5
click at [391, 191] on input "Packed" at bounding box center [387, 191] width 5 height 5
checkbox input "false"
click at [403, 215] on span "Undeliverable" at bounding box center [410, 214] width 30 height 5
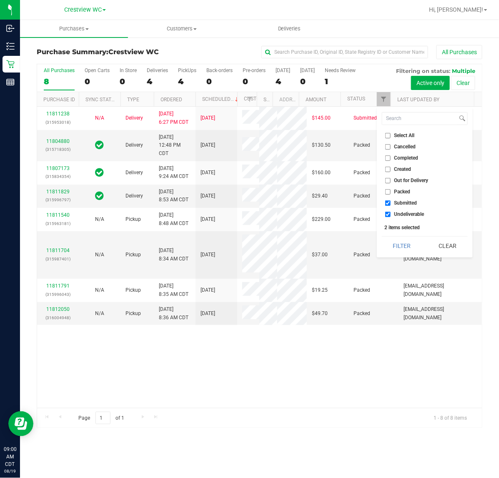
click at [391, 215] on input "Undeliverable" at bounding box center [387, 214] width 5 height 5
checkbox input "false"
click at [397, 245] on button "Filter" at bounding box center [402, 246] width 40 height 18
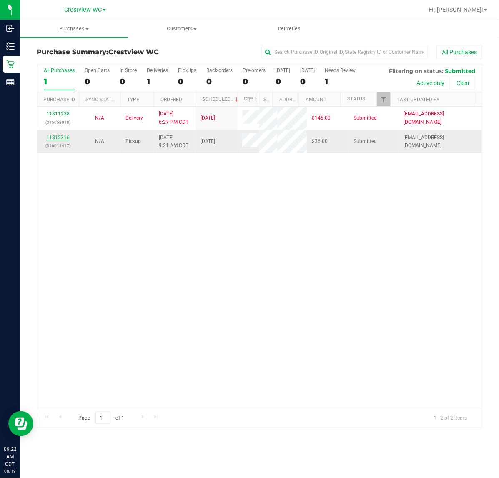
click at [58, 141] on link "11812316" at bounding box center [57, 138] width 23 height 6
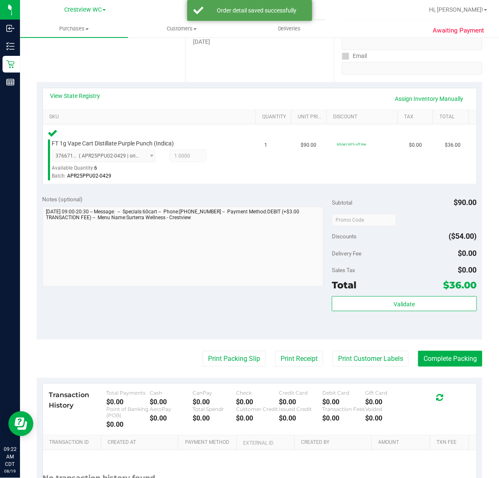
scroll to position [155, 0]
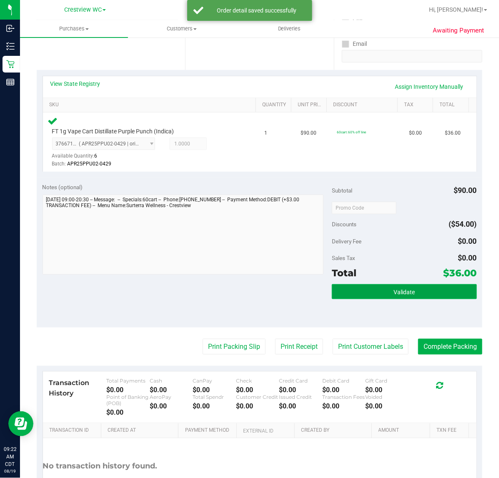
click at [399, 293] on span "Validate" at bounding box center [404, 292] width 21 height 7
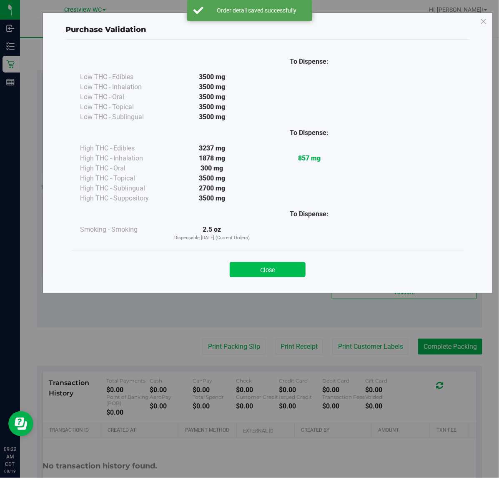
click at [276, 272] on button "Close" at bounding box center [268, 269] width 76 height 15
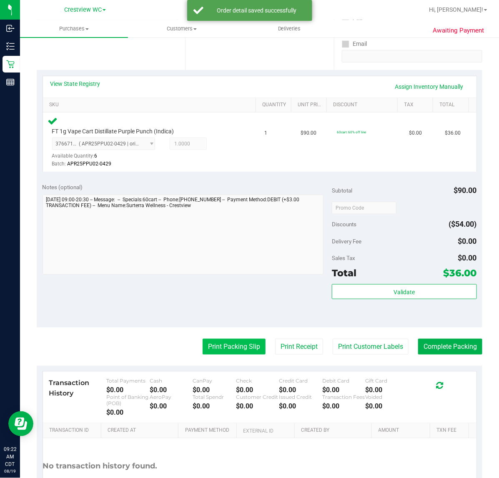
click at [236, 347] on button "Print Packing Slip" at bounding box center [234, 347] width 63 height 16
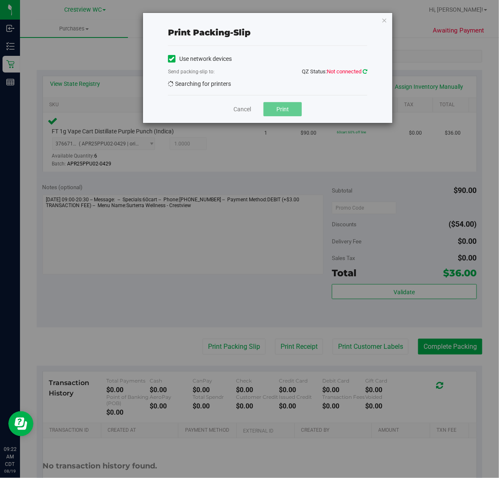
click at [365, 71] on icon at bounding box center [365, 71] width 5 height 5
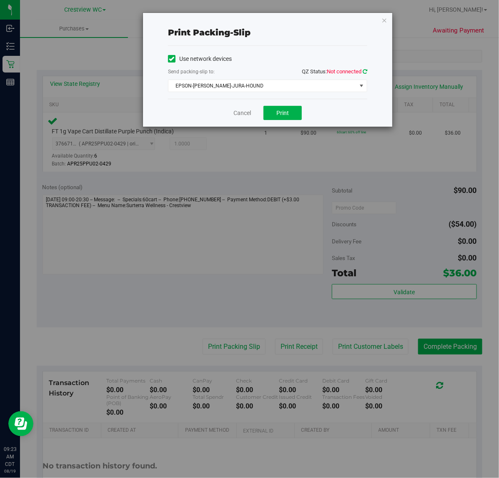
click at [365, 71] on icon at bounding box center [365, 71] width 5 height 5
click at [307, 82] on span "EPSON-BRUNO-JURA-HOUND" at bounding box center [263, 86] width 188 height 12
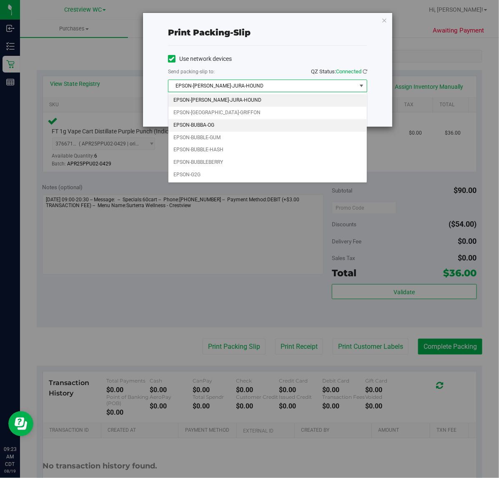
click at [222, 125] on li "EPSON-BUBBA-OG" at bounding box center [268, 125] width 199 height 13
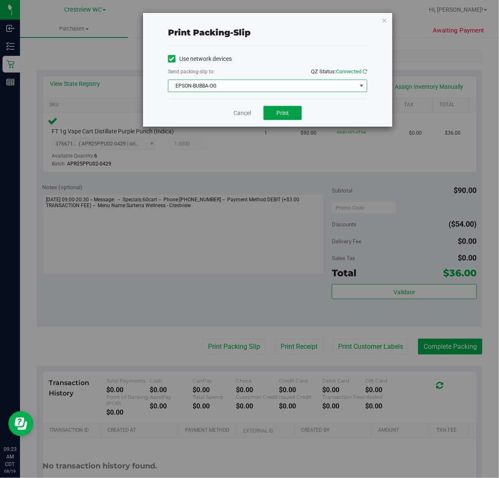
click at [288, 111] on span "Print" at bounding box center [283, 113] width 13 height 7
click at [249, 111] on link "Cancel" at bounding box center [243, 113] width 18 height 9
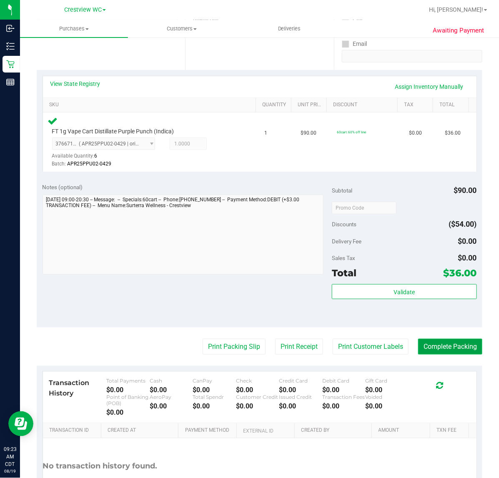
click at [449, 345] on button "Complete Packing" at bounding box center [450, 347] width 64 height 16
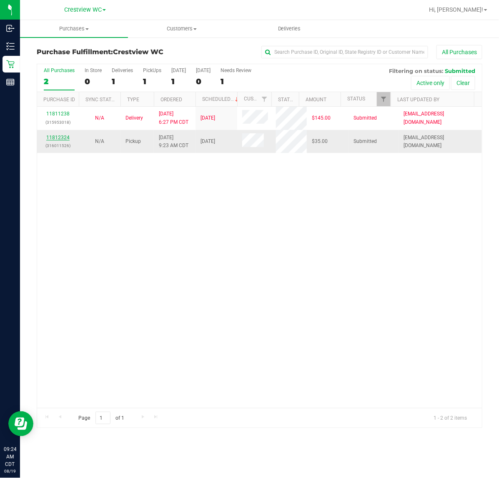
click at [55, 136] on link "11812324" at bounding box center [57, 138] width 23 height 6
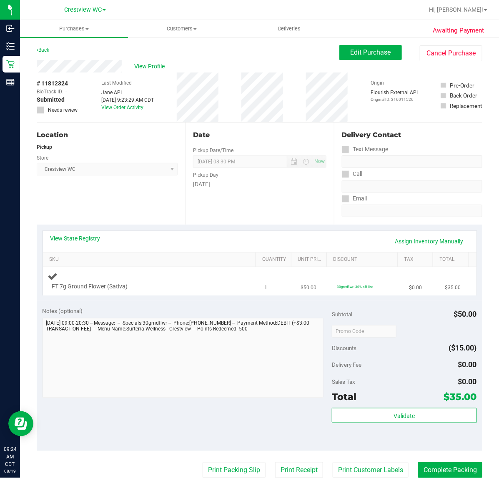
click at [166, 295] on td "FT 7g Ground Flower (Sativa)" at bounding box center [151, 281] width 217 height 28
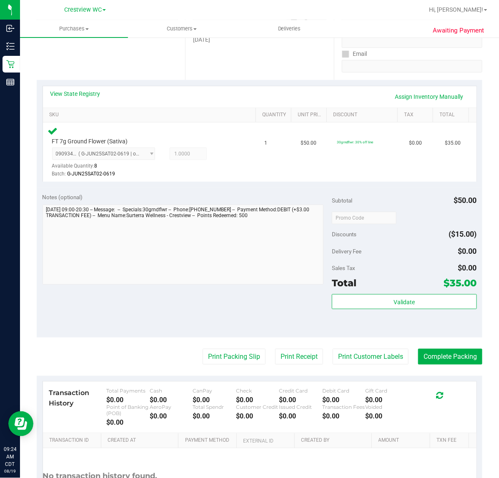
scroll to position [144, 0]
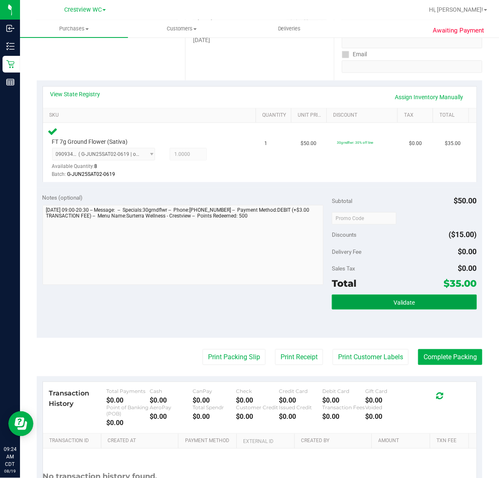
click at [412, 296] on button "Validate" at bounding box center [404, 302] width 145 height 15
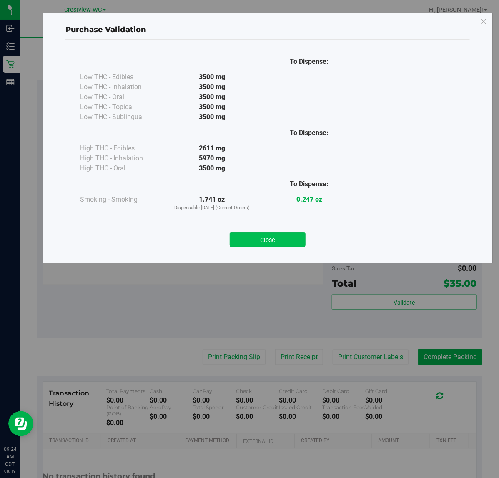
click at [288, 243] on button "Close" at bounding box center [268, 239] width 76 height 15
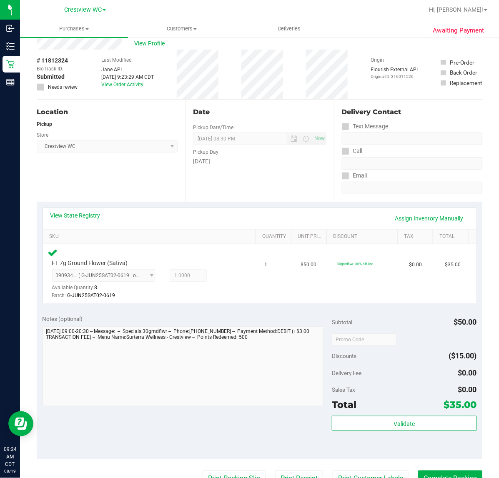
scroll to position [0, 0]
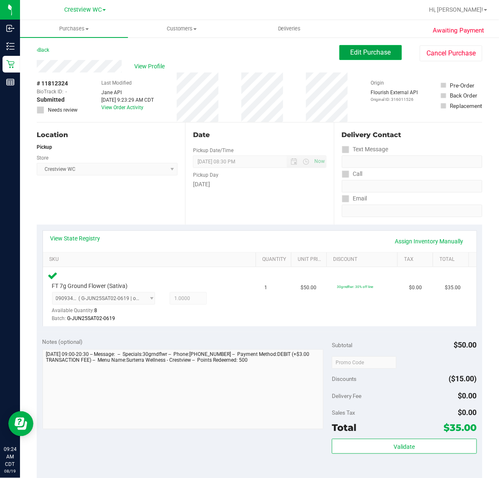
click at [372, 50] on span "Edit Purchase" at bounding box center [371, 52] width 40 height 8
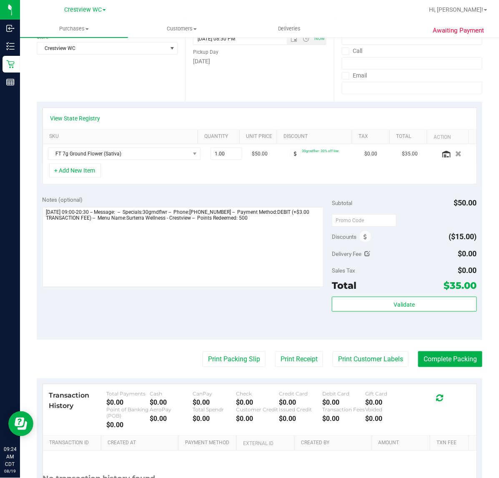
scroll to position [124, 0]
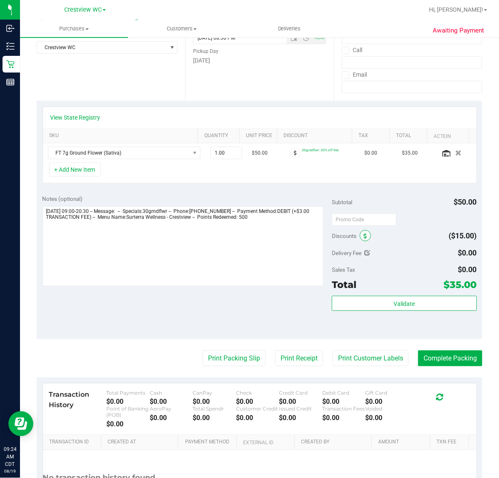
click at [364, 235] on icon at bounding box center [365, 237] width 3 height 6
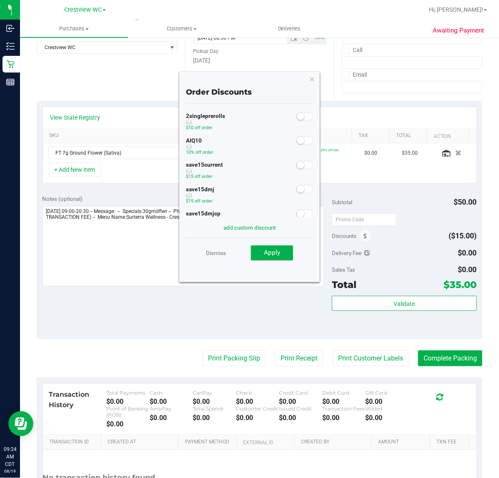
click at [301, 142] on span at bounding box center [305, 140] width 17 height 8
click at [280, 250] on button "Apply" at bounding box center [272, 253] width 42 height 15
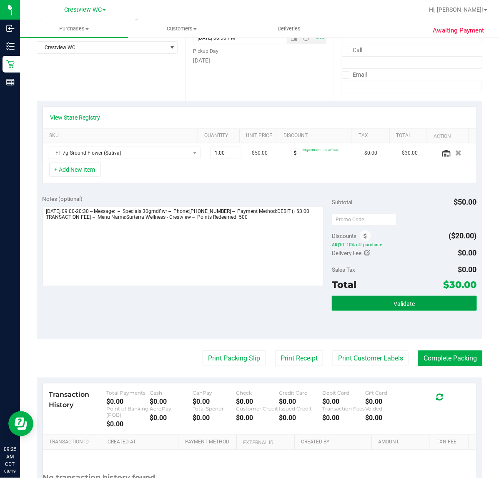
click at [420, 305] on button "Validate" at bounding box center [404, 303] width 145 height 15
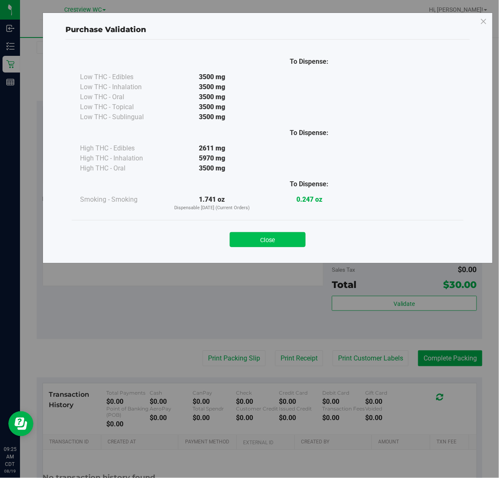
click at [295, 240] on button "Close" at bounding box center [268, 239] width 76 height 15
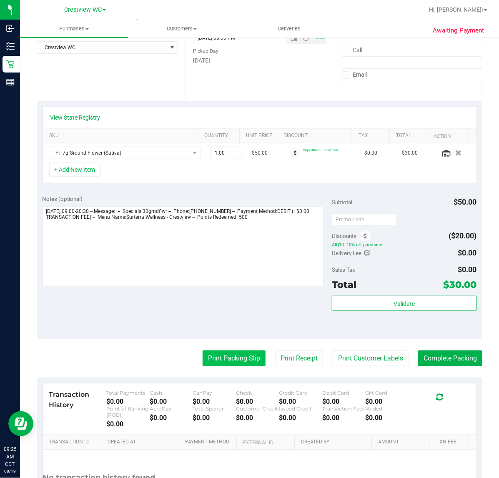
click at [230, 357] on button "Print Packing Slip" at bounding box center [234, 359] width 63 height 16
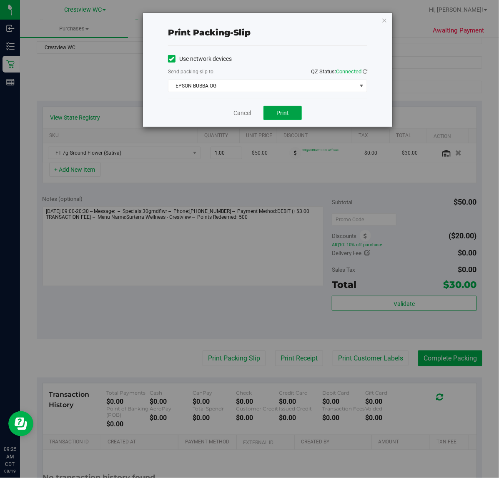
click at [287, 113] on span "Print" at bounding box center [283, 113] width 13 height 7
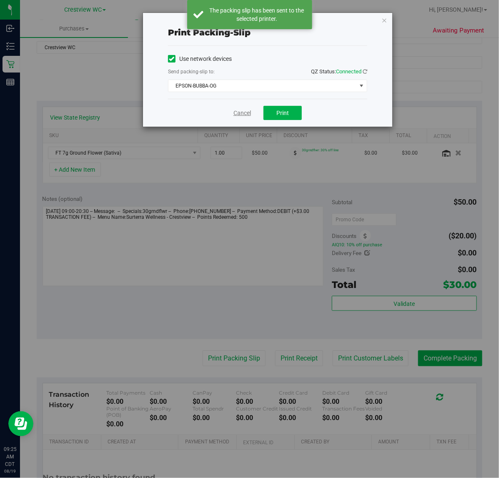
click at [243, 115] on link "Cancel" at bounding box center [243, 113] width 18 height 9
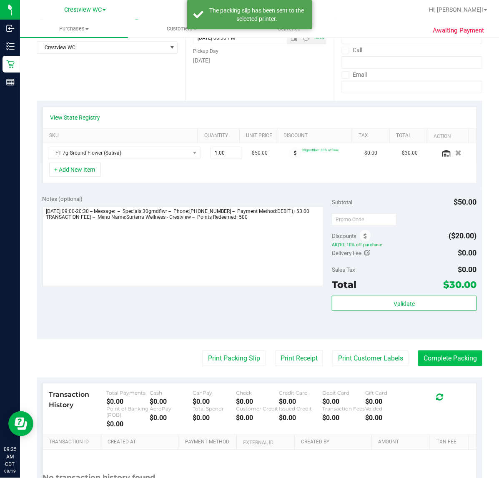
click at [449, 361] on button "Complete Packing" at bounding box center [450, 359] width 64 height 16
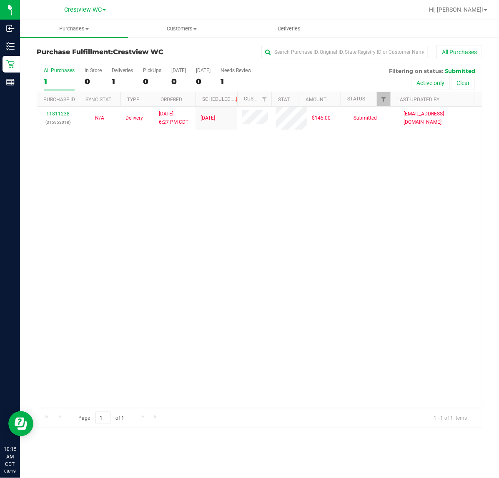
click at [105, 46] on div "Purchase Fulfillment: Crestview WC All Purchases" at bounding box center [260, 54] width 446 height 18
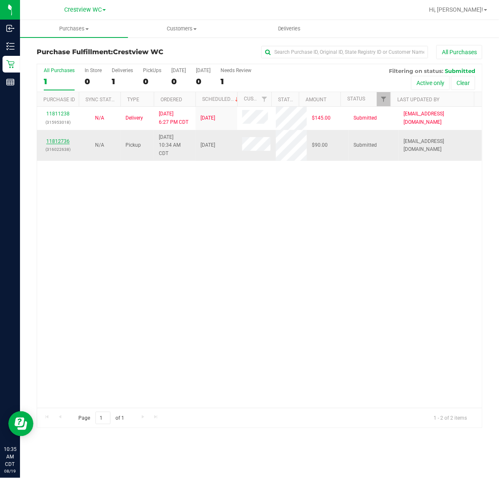
click at [57, 142] on link "11812736" at bounding box center [57, 141] width 23 height 6
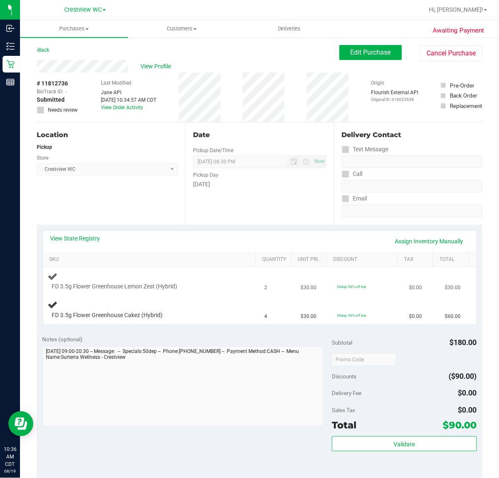
click at [153, 291] on div at bounding box center [145, 291] width 186 height 0
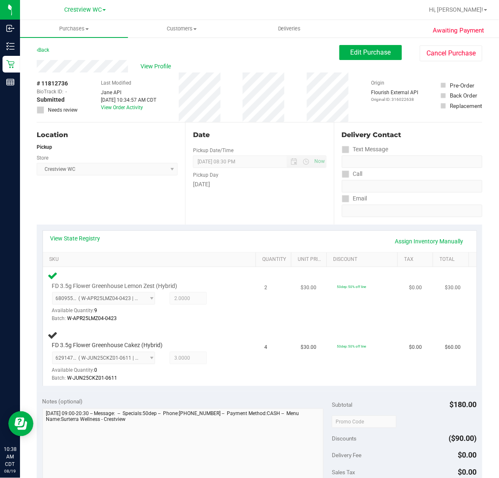
click at [207, 316] on div "Batch: W-APR25LMZ04-0423" at bounding box center [145, 319] width 186 height 8
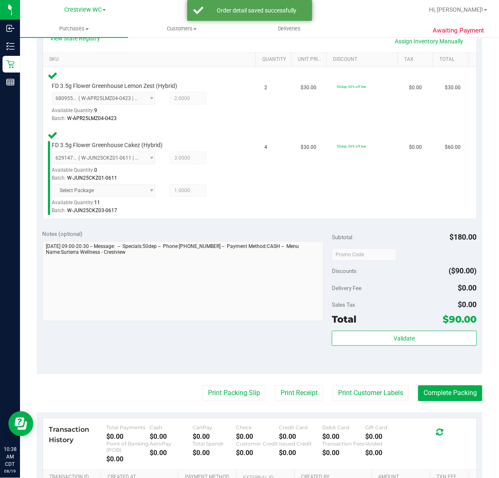
scroll to position [199, 0]
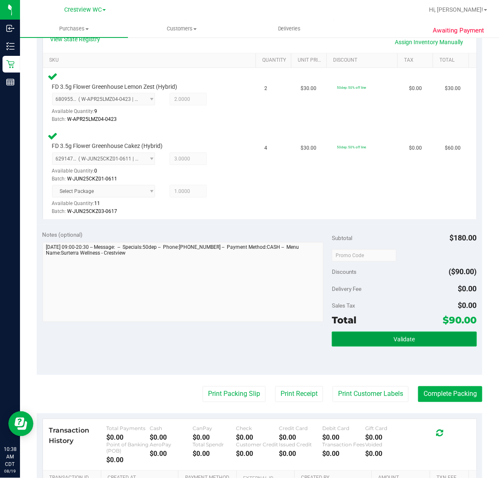
click at [394, 333] on button "Validate" at bounding box center [404, 339] width 145 height 15
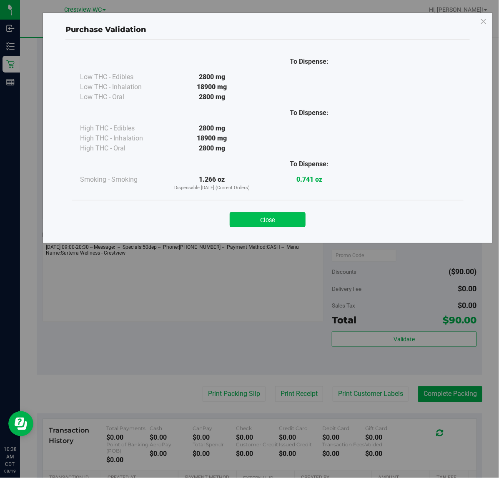
click at [281, 219] on button "Close" at bounding box center [268, 219] width 76 height 15
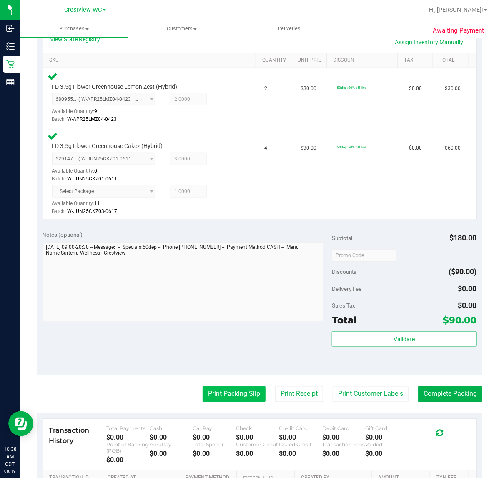
click at [234, 392] on button "Print Packing Slip" at bounding box center [234, 395] width 63 height 16
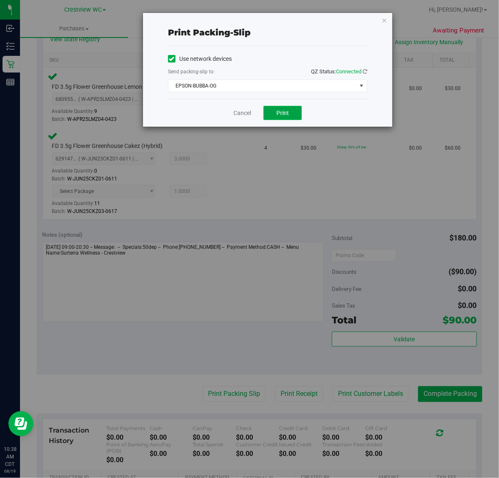
click at [287, 113] on span "Print" at bounding box center [283, 113] width 13 height 7
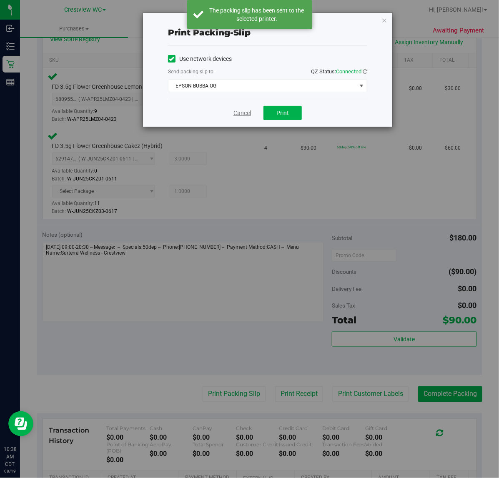
click at [243, 113] on link "Cancel" at bounding box center [243, 113] width 18 height 9
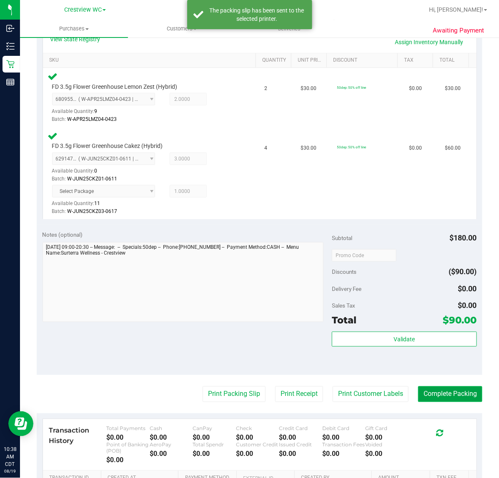
click at [453, 392] on button "Complete Packing" at bounding box center [450, 395] width 64 height 16
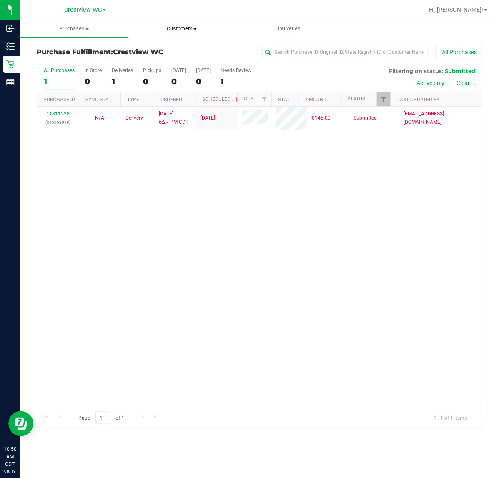
click at [196, 27] on span "Customers" at bounding box center [181, 29] width 107 height 8
click at [164, 48] on span "All customers" at bounding box center [158, 50] width 60 height 7
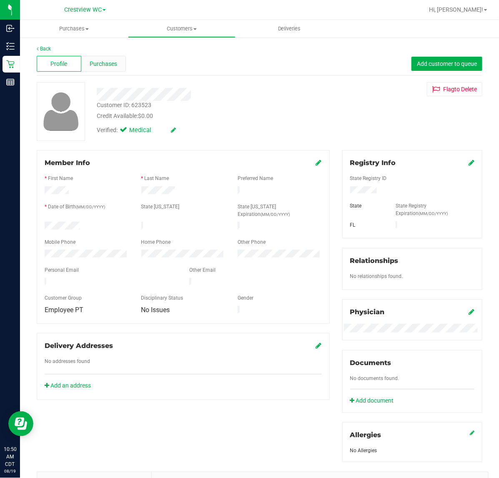
click at [105, 63] on span "Purchases" at bounding box center [104, 64] width 28 height 9
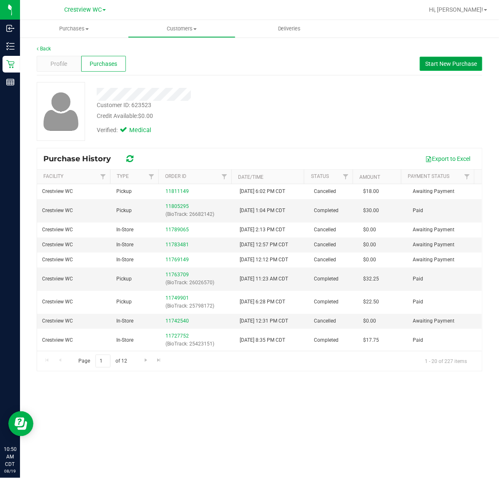
click at [441, 67] on span "Start New Purchase" at bounding box center [451, 63] width 52 height 7
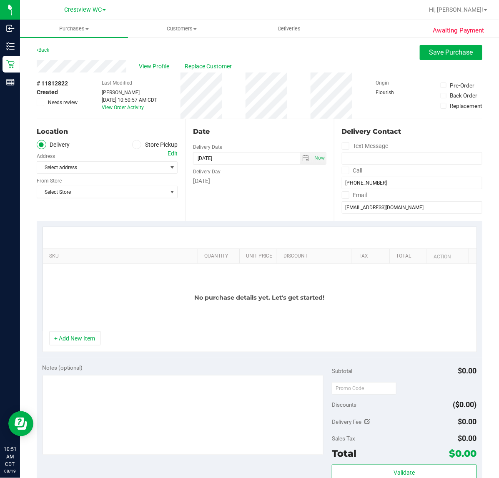
click at [134, 145] on icon at bounding box center [136, 145] width 5 height 0
click at [0, 0] on input "Store Pickup" at bounding box center [0, 0] width 0 height 0
click at [161, 169] on span "Select Store" at bounding box center [102, 168] width 130 height 12
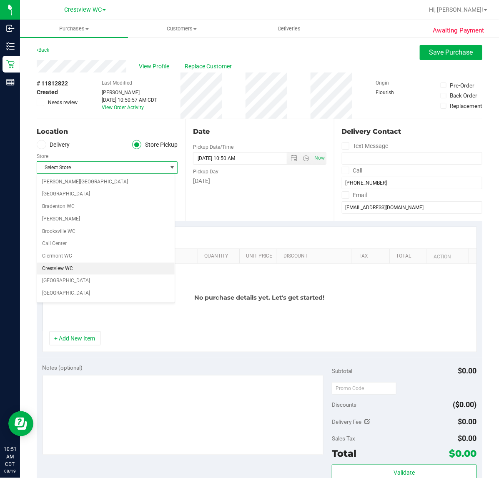
click at [124, 267] on li "Crestview WC" at bounding box center [106, 269] width 138 height 13
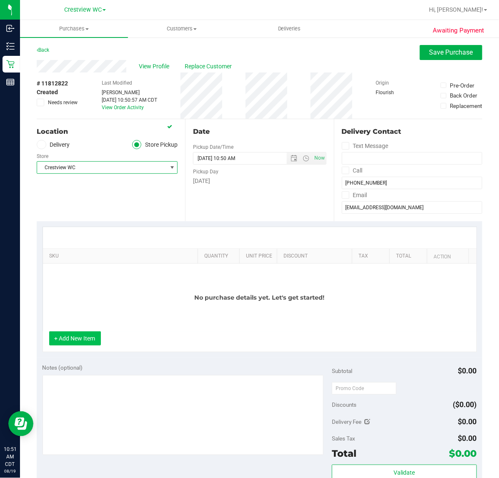
click at [91, 339] on button "+ Add New Item" at bounding box center [75, 339] width 52 height 14
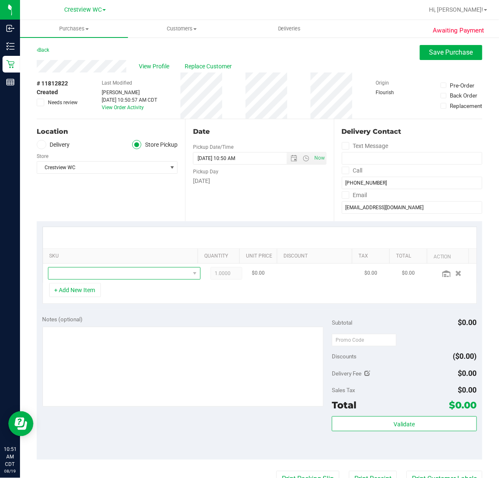
click at [109, 274] on span "NO DATA FOUND" at bounding box center [118, 274] width 141 height 12
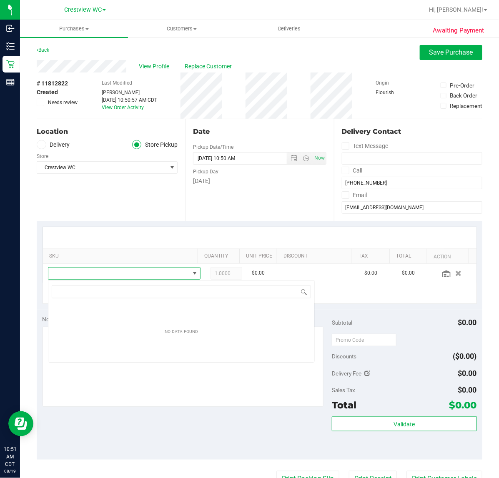
scroll to position [13, 137]
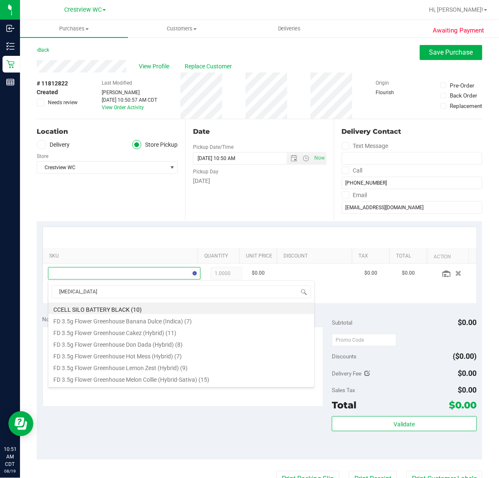
type input "balm"
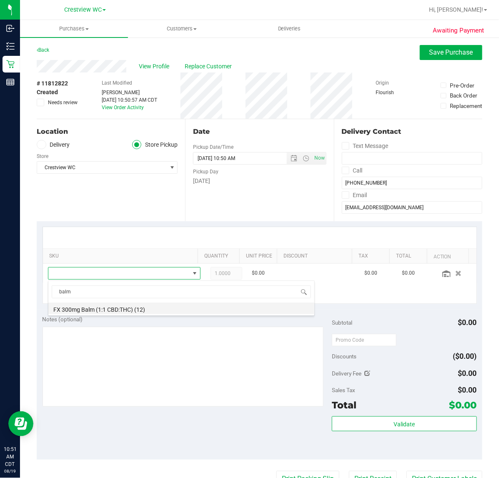
click at [151, 309] on li "FX 300mg Balm (1:1 CBD:THC) (12)" at bounding box center [181, 309] width 266 height 12
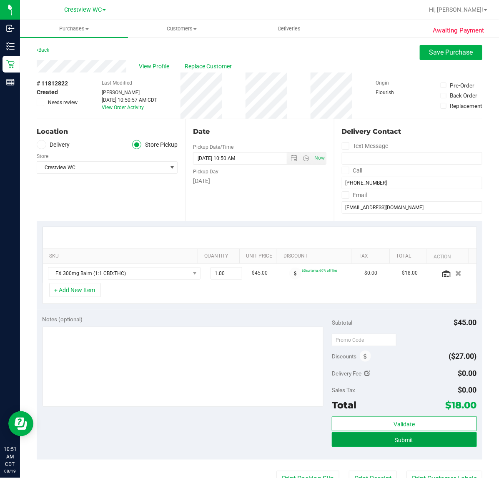
click at [441, 448] on button "Submit" at bounding box center [404, 440] width 145 height 15
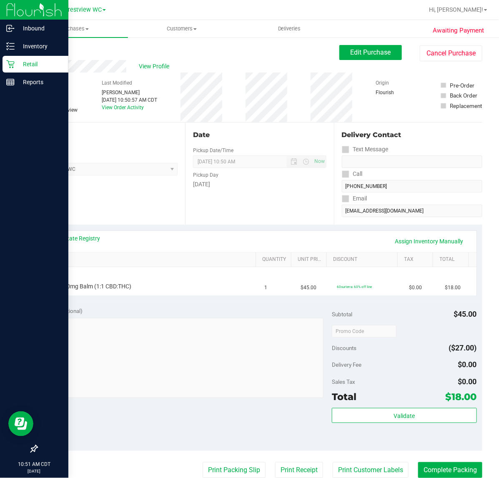
click at [18, 62] on p "Retail" at bounding box center [40, 64] width 50 height 10
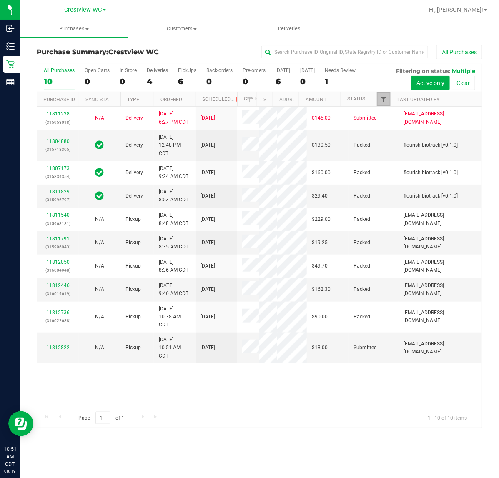
click at [385, 100] on span "Filter" at bounding box center [383, 99] width 7 height 7
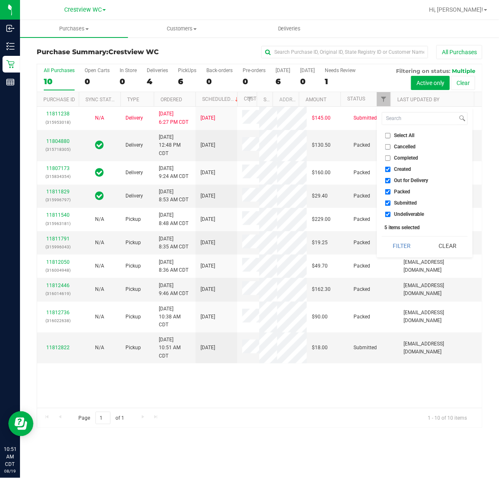
click at [396, 171] on span "Created" at bounding box center [403, 169] width 17 height 5
click at [391, 171] on input "Created" at bounding box center [387, 169] width 5 height 5
checkbox input "false"
click at [400, 180] on span "Out for Delivery" at bounding box center [412, 180] width 34 height 5
click at [391, 180] on input "Out for Delivery" at bounding box center [387, 180] width 5 height 5
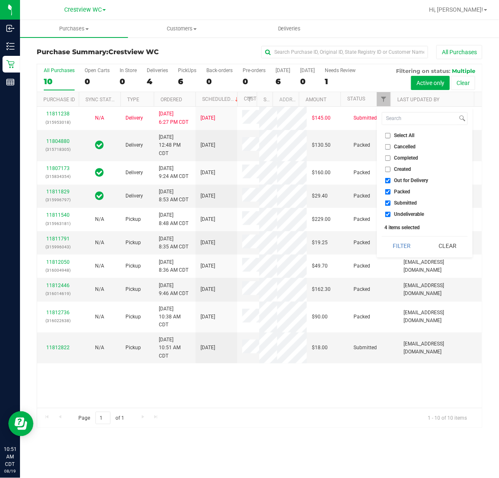
checkbox input "false"
click at [401, 186] on ul "Select All Cancelled Completed Created Out for Delivery Packed Submitted Undeli…" at bounding box center [425, 175] width 86 height 88
drag, startPoint x: 401, startPoint y: 188, endPoint x: 399, endPoint y: 215, distance: 27.6
click at [401, 191] on li "Packed" at bounding box center [425, 192] width 86 height 9
click at [397, 218] on li "Undeliverable" at bounding box center [425, 214] width 86 height 9
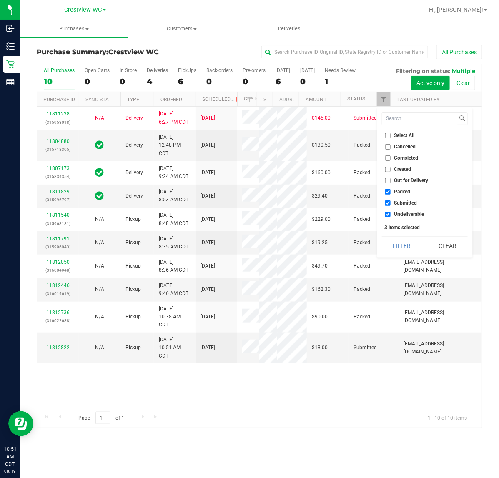
click at [395, 190] on span "Packed" at bounding box center [403, 191] width 16 height 5
click at [391, 190] on input "Packed" at bounding box center [387, 191] width 5 height 5
checkbox input "false"
click at [390, 216] on input "Undeliverable" at bounding box center [387, 214] width 5 height 5
checkbox input "false"
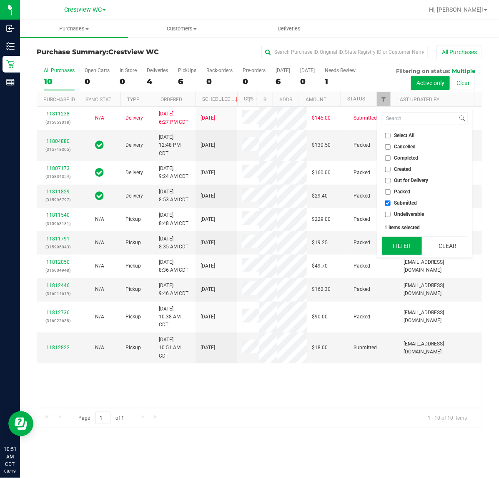
click at [398, 244] on button "Filter" at bounding box center [402, 246] width 40 height 18
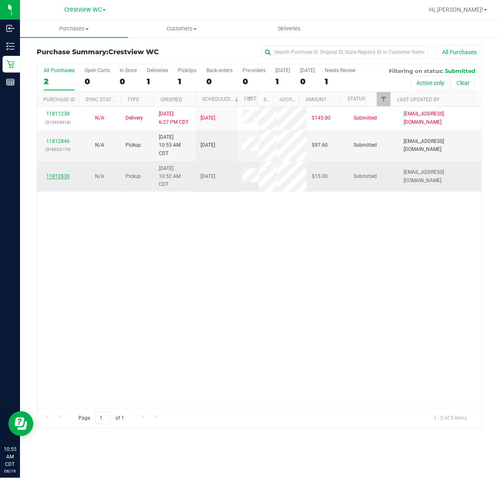
click at [63, 179] on link "11812830" at bounding box center [57, 177] width 23 height 6
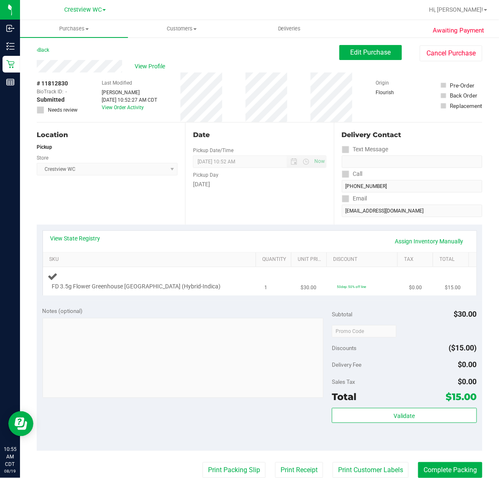
click at [236, 282] on div "FD 3.5g Flower Greenhouse Rainbow Harbor (Hybrid-Indica)" at bounding box center [151, 282] width 207 height 20
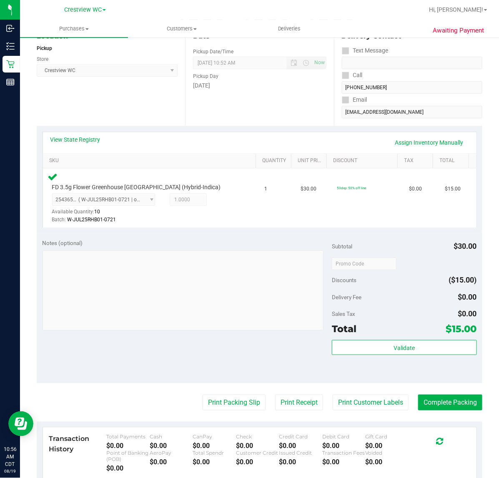
scroll to position [98, 0]
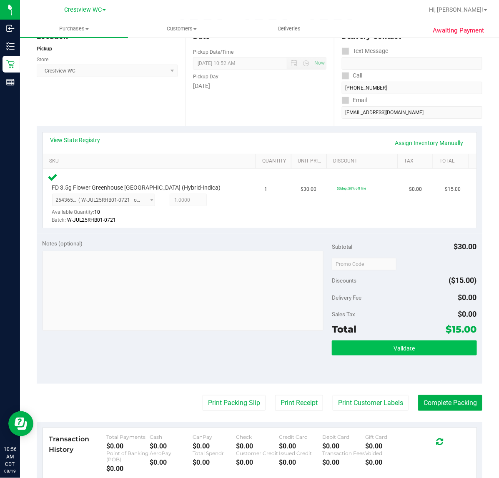
click at [403, 347] on span "Validate" at bounding box center [404, 348] width 21 height 7
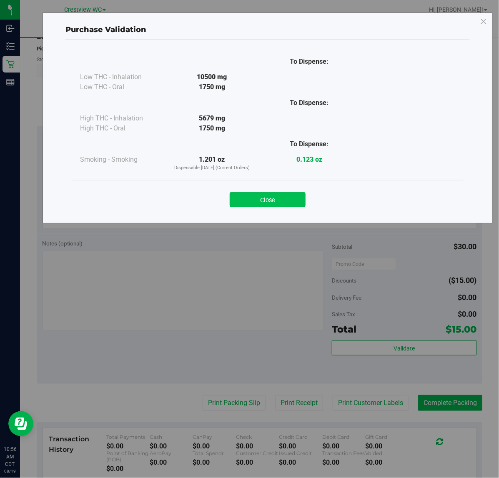
click at [277, 199] on button "Close" at bounding box center [268, 199] width 76 height 15
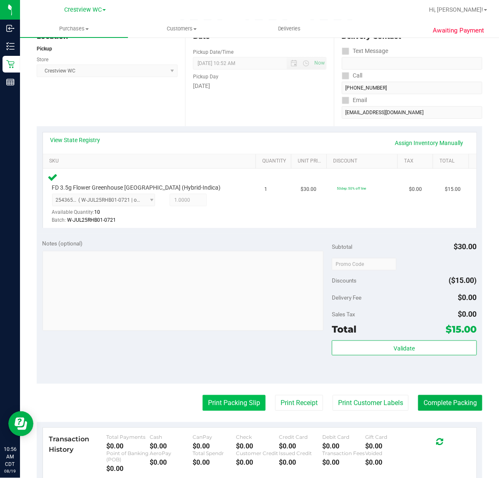
click at [213, 400] on button "Print Packing Slip" at bounding box center [234, 403] width 63 height 16
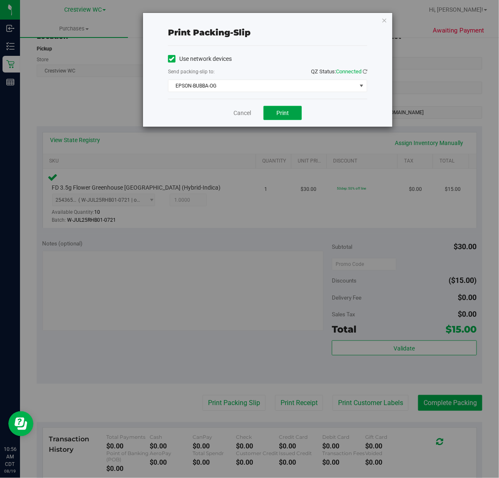
click at [287, 116] on span "Print" at bounding box center [283, 113] width 13 height 7
click at [237, 111] on link "Cancel" at bounding box center [243, 113] width 18 height 9
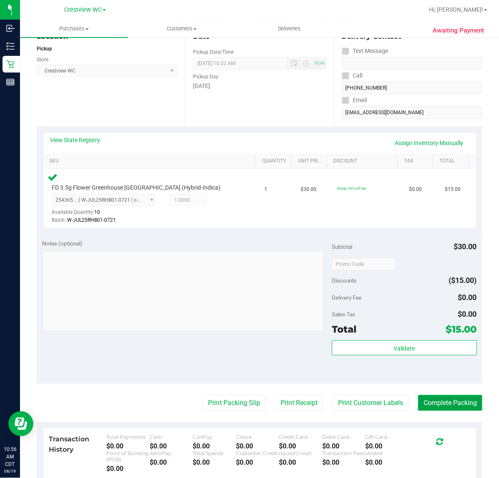
click at [449, 405] on button "Complete Packing" at bounding box center [450, 403] width 64 height 16
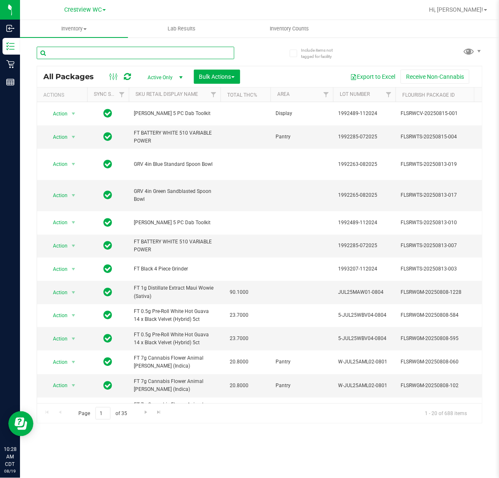
click at [212, 55] on input "text" at bounding box center [136, 53] width 198 height 13
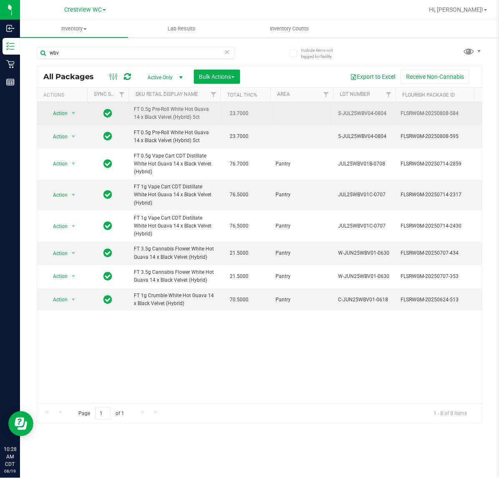
drag, startPoint x: 193, startPoint y: 123, endPoint x: 134, endPoint y: 112, distance: 59.5
click at [134, 112] on td "FT 0.5g Pre-Roll White Hot Guava 14 x Black Velvet (Hybrid) 5ct" at bounding box center [175, 113] width 92 height 23
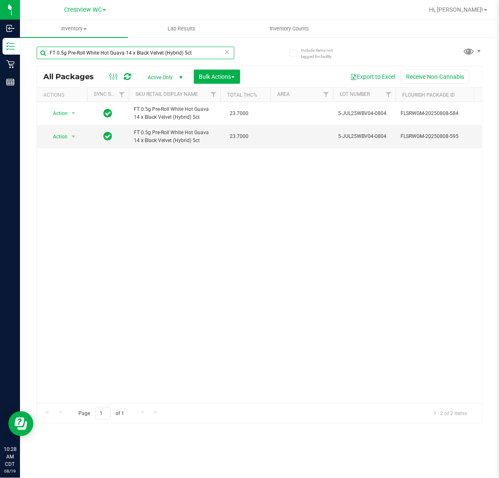
type input "FT 0.5g Pre-Roll White Hot Guava 14 x Black Velvet (Hybrid) 5ct"
click at [229, 53] on icon at bounding box center [227, 52] width 6 height 10
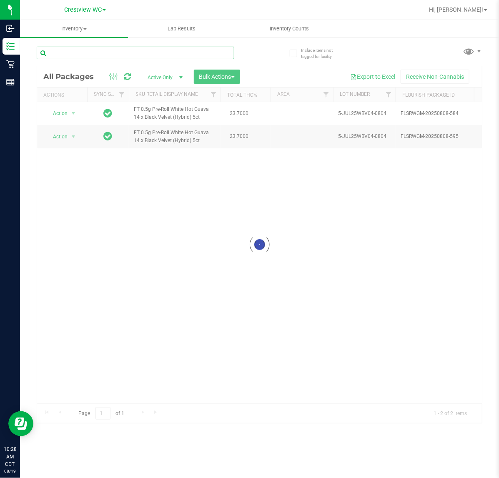
click at [199, 53] on input "text" at bounding box center [136, 53] width 198 height 13
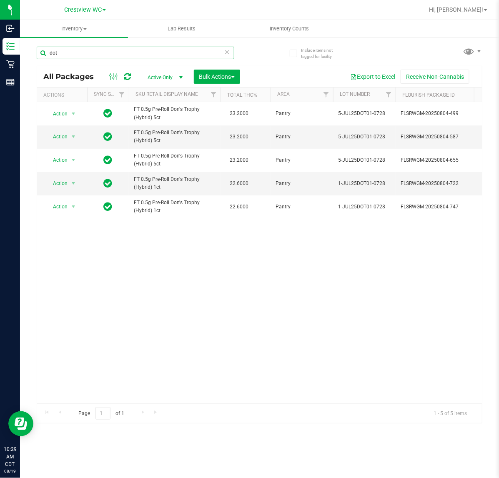
type input "dot"
click at [225, 53] on icon at bounding box center [227, 52] width 6 height 10
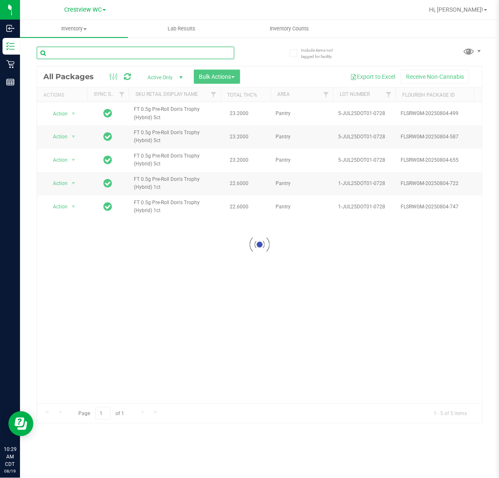
click at [174, 53] on input "text" at bounding box center [136, 53] width 198 height 13
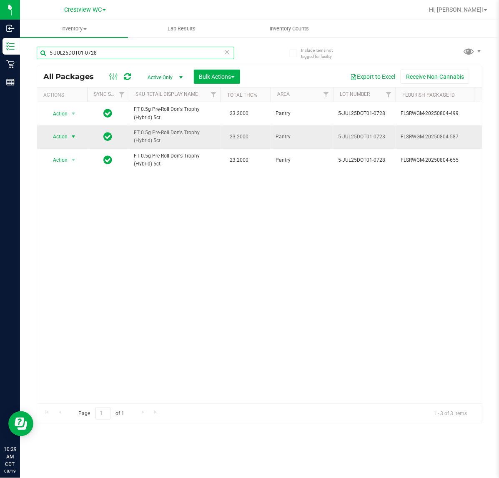
type input "5-JUL25DOT01-0728"
click at [74, 137] on span "select" at bounding box center [73, 136] width 7 height 7
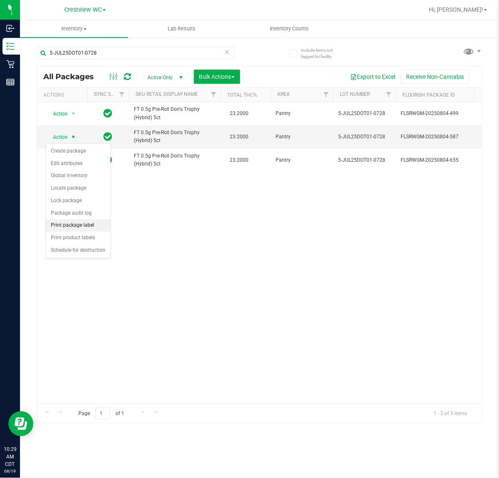
click at [84, 227] on li "Print package label" at bounding box center [78, 225] width 65 height 13
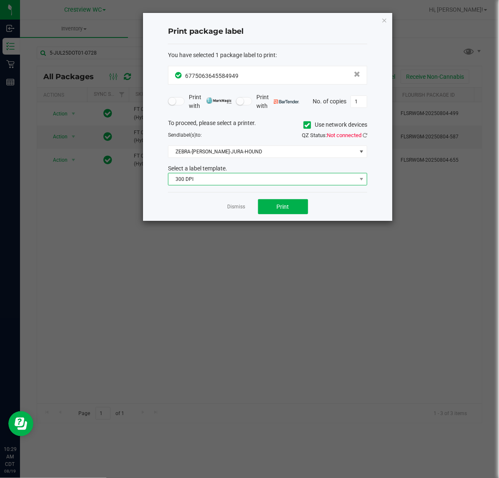
click at [276, 180] on span "300 DPI" at bounding box center [263, 180] width 188 height 12
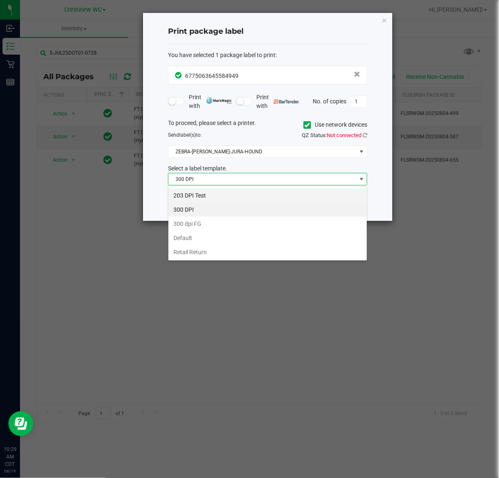
click at [224, 190] on li "203 DPI Test" at bounding box center [268, 196] width 199 height 14
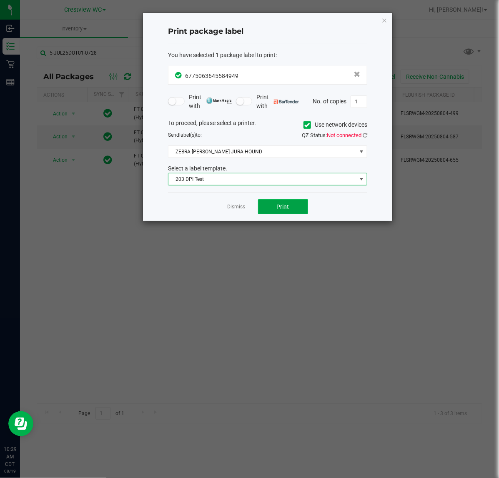
click at [285, 210] on span "Print" at bounding box center [283, 207] width 13 height 7
click at [282, 205] on span "Print" at bounding box center [283, 207] width 13 height 7
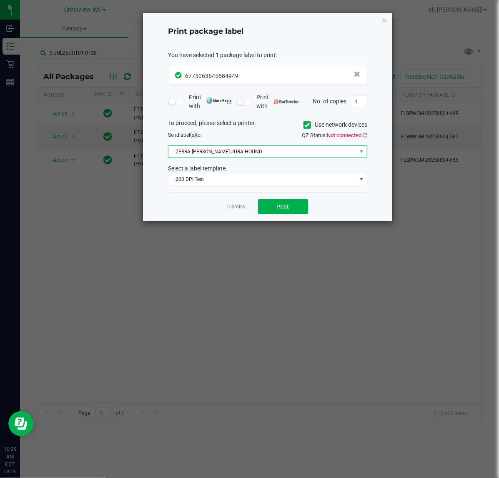
click at [272, 155] on span "ZEBRA-[PERSON_NAME]-JURA-HOUND" at bounding box center [263, 152] width 188 height 12
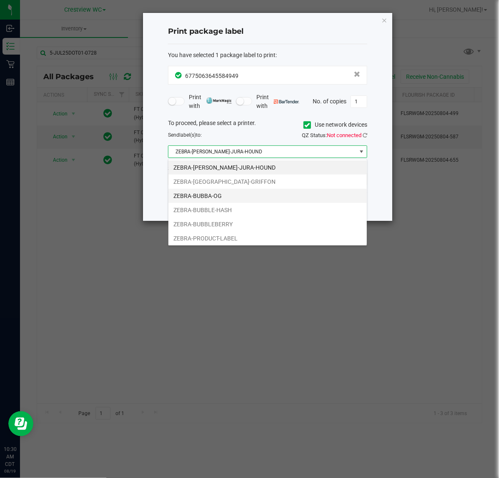
click at [226, 197] on li "ZEBRA-BUBBA-OG" at bounding box center [268, 196] width 199 height 14
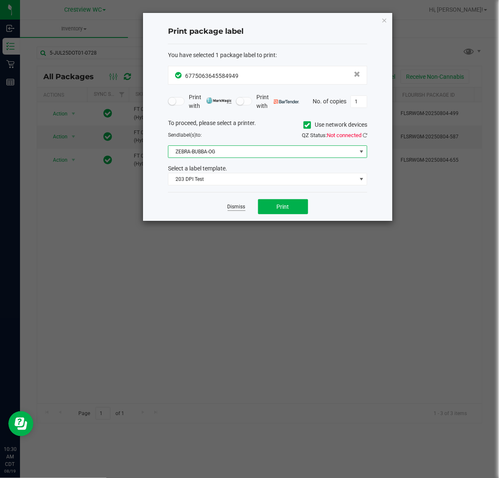
click at [234, 209] on link "Dismiss" at bounding box center [237, 207] width 18 height 7
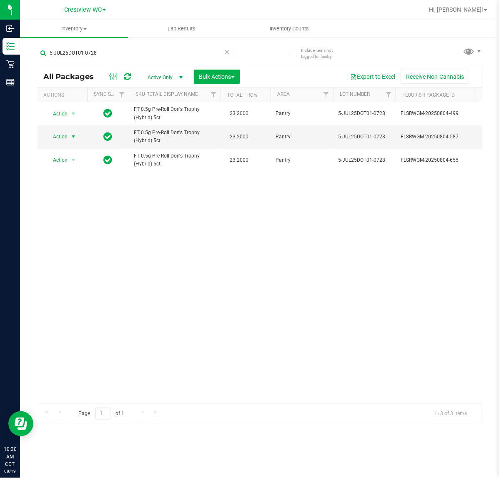
click at [229, 51] on icon at bounding box center [227, 52] width 6 height 10
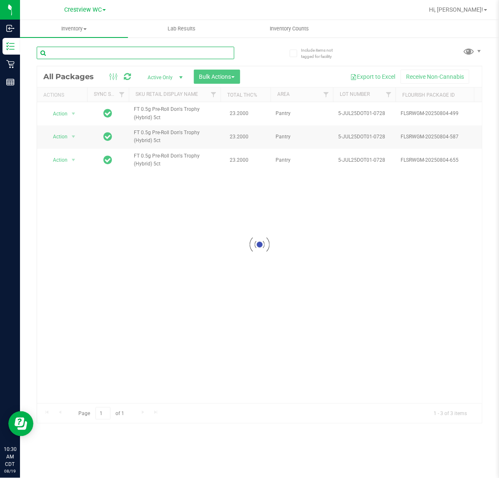
click at [217, 53] on input "text" at bounding box center [136, 53] width 198 height 13
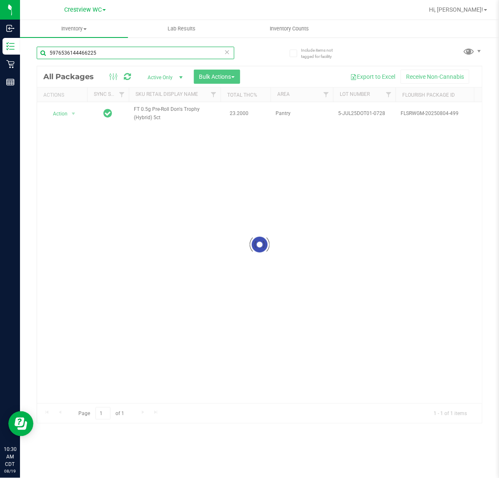
type input "5976536144466225"
click at [70, 116] on div at bounding box center [259, 244] width 445 height 357
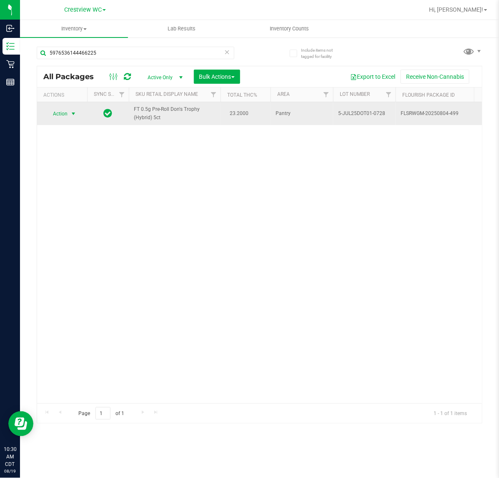
click at [73, 114] on span "select" at bounding box center [73, 114] width 7 height 7
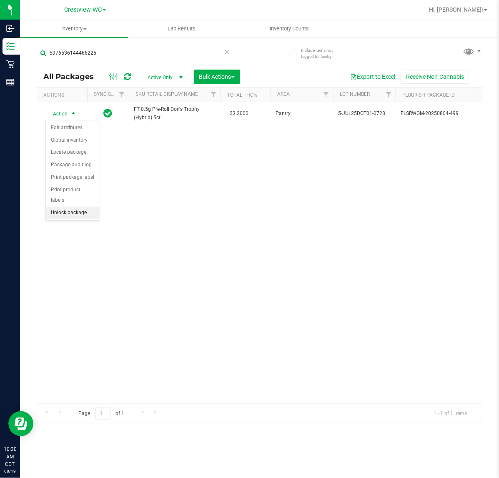
click at [78, 208] on li "Unlock package" at bounding box center [73, 213] width 54 height 13
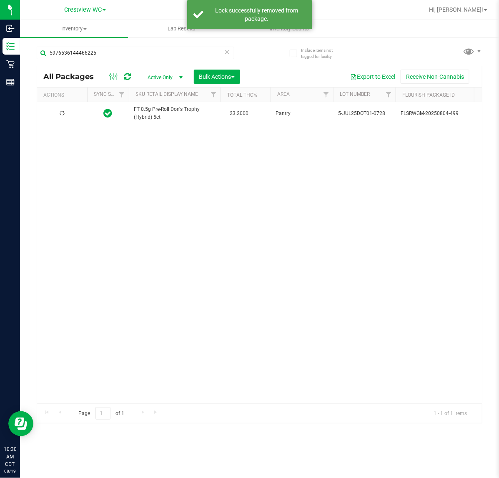
click at [229, 52] on icon at bounding box center [227, 52] width 6 height 10
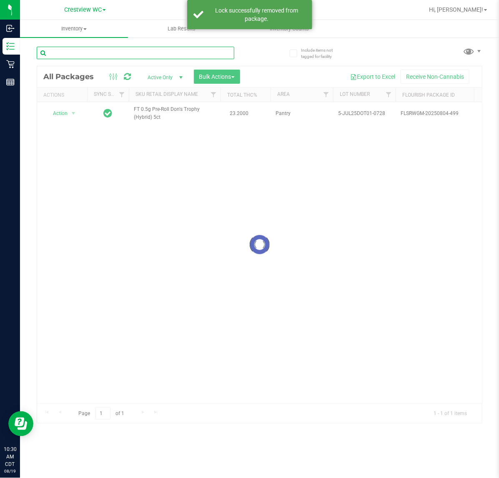
click at [159, 54] on input "text" at bounding box center [136, 53] width 198 height 13
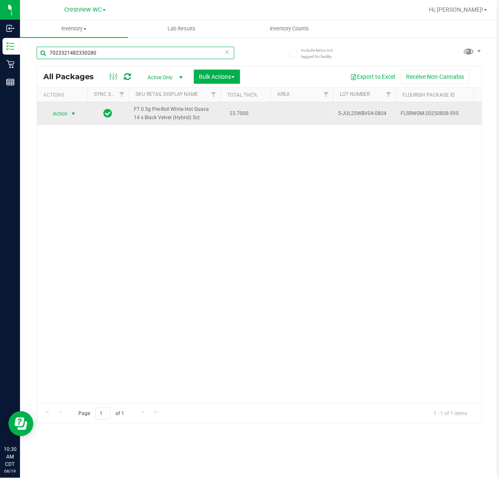
type input "7023321482330280"
click at [73, 113] on span "select" at bounding box center [73, 114] width 7 height 7
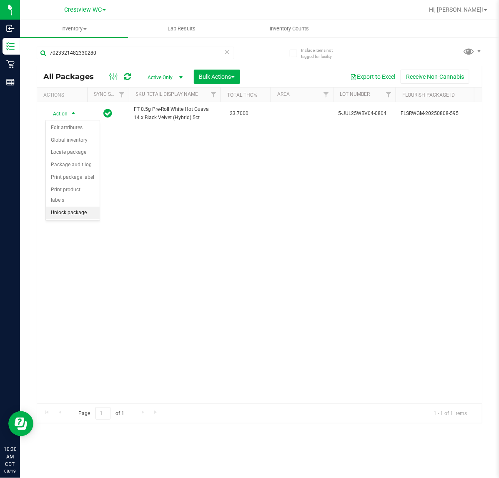
click at [74, 207] on li "Unlock package" at bounding box center [73, 213] width 54 height 13
click at [227, 53] on icon at bounding box center [227, 52] width 6 height 10
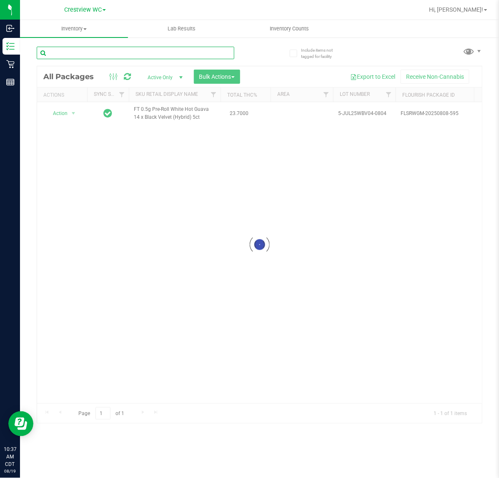
click at [207, 53] on input "text" at bounding box center [136, 53] width 198 height 13
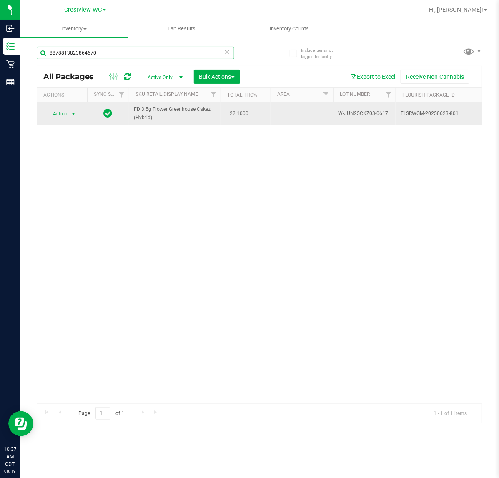
type input "8878813823864670"
click at [75, 115] on span "select" at bounding box center [73, 114] width 7 height 7
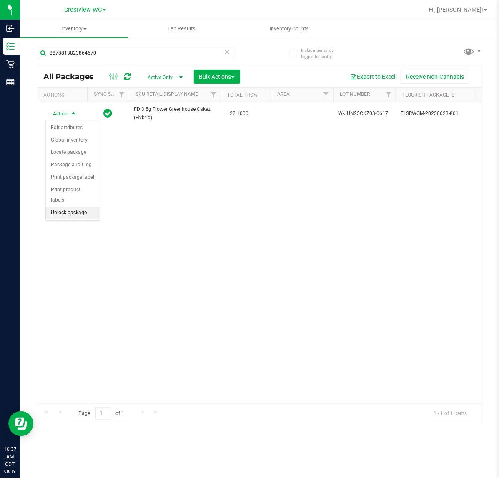
click at [74, 207] on li "Unlock package" at bounding box center [73, 213] width 54 height 13
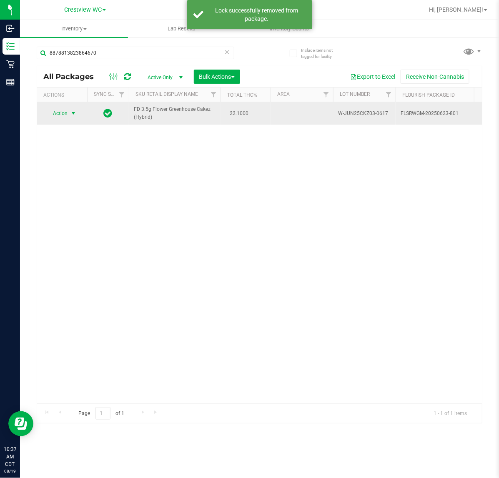
click at [72, 117] on span "select" at bounding box center [73, 113] width 7 height 7
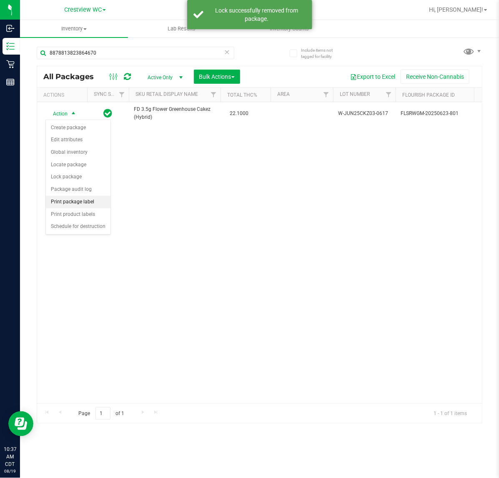
click at [86, 204] on li "Print package label" at bounding box center [78, 202] width 65 height 13
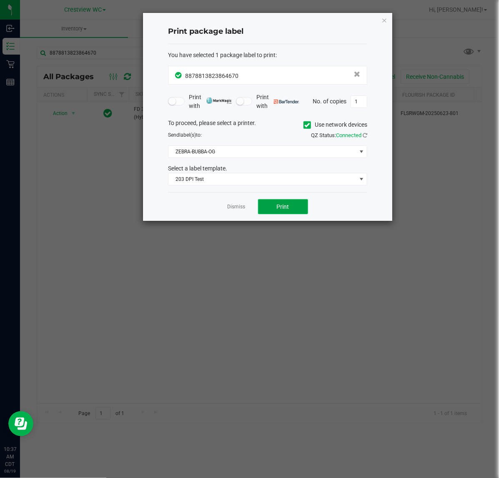
click at [283, 209] on span "Print" at bounding box center [283, 207] width 13 height 7
click at [234, 210] on link "Dismiss" at bounding box center [237, 207] width 18 height 7
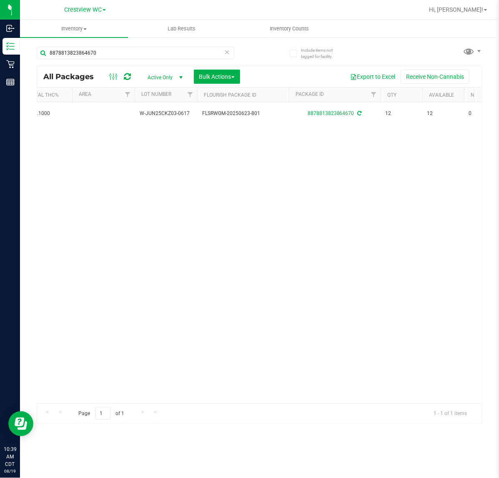
scroll to position [0, 217]
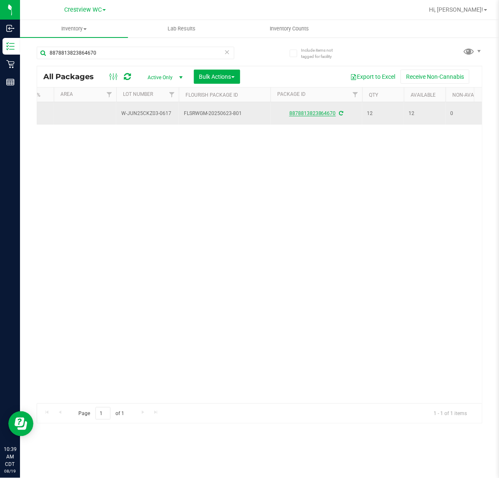
click at [310, 116] on link "8878813823864670" at bounding box center [312, 114] width 47 height 6
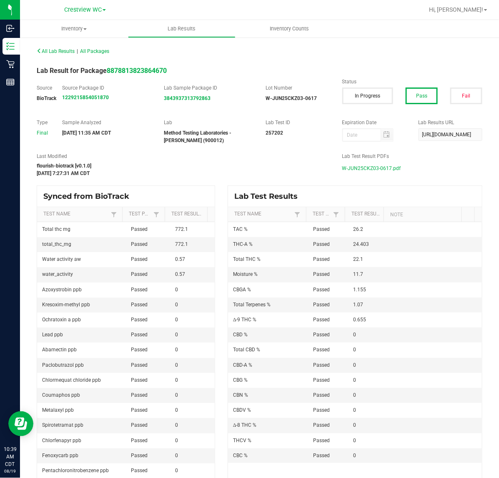
click at [382, 168] on span "W-JUN25CKZ03-0617.pdf" at bounding box center [371, 168] width 59 height 13
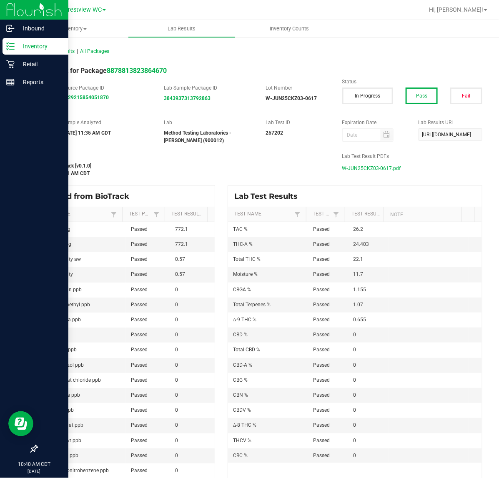
click at [13, 49] on line at bounding box center [12, 49] width 5 height 0
